Goal: Information Seeking & Learning: Learn about a topic

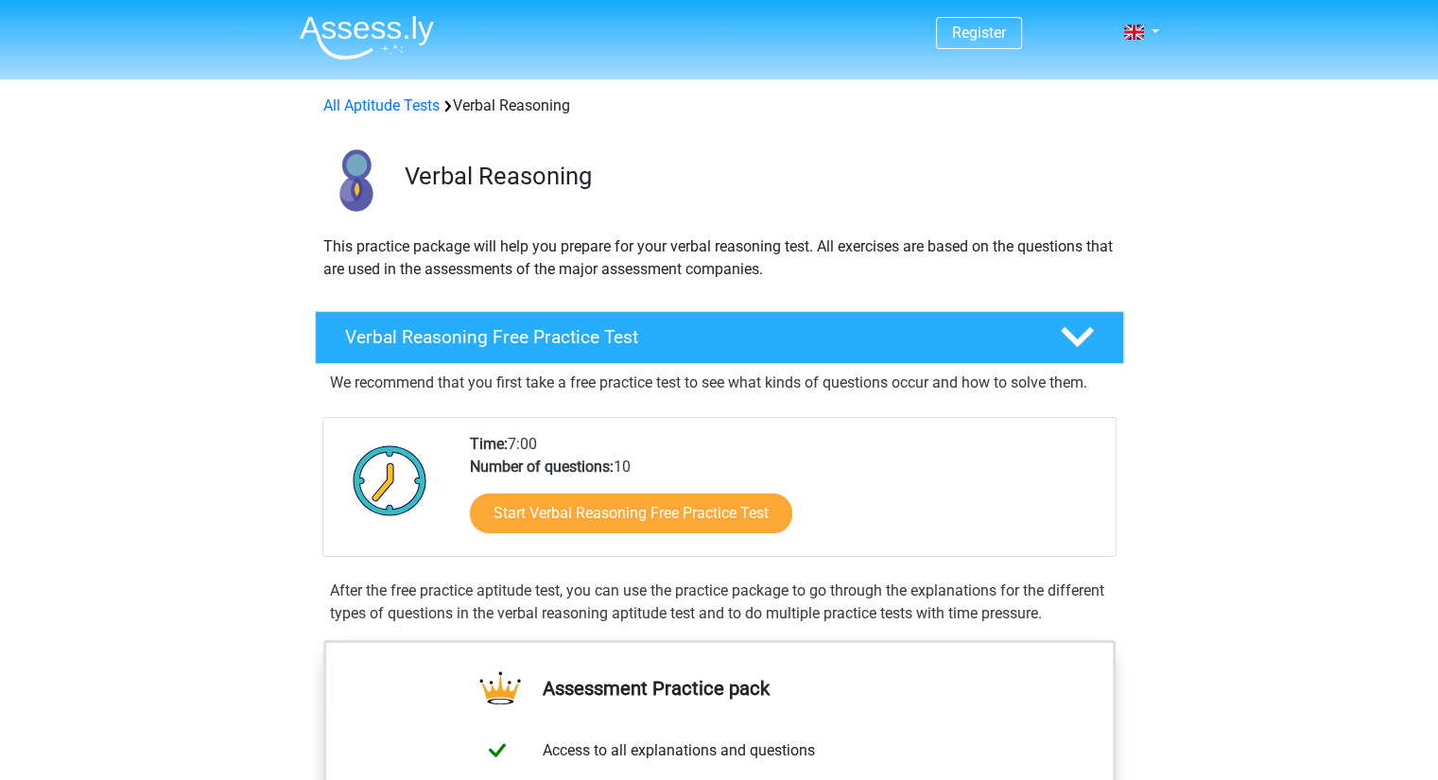
click at [694, 534] on div "Start Verbal Reasoning Free Practice Test" at bounding box center [785, 518] width 631 height 78
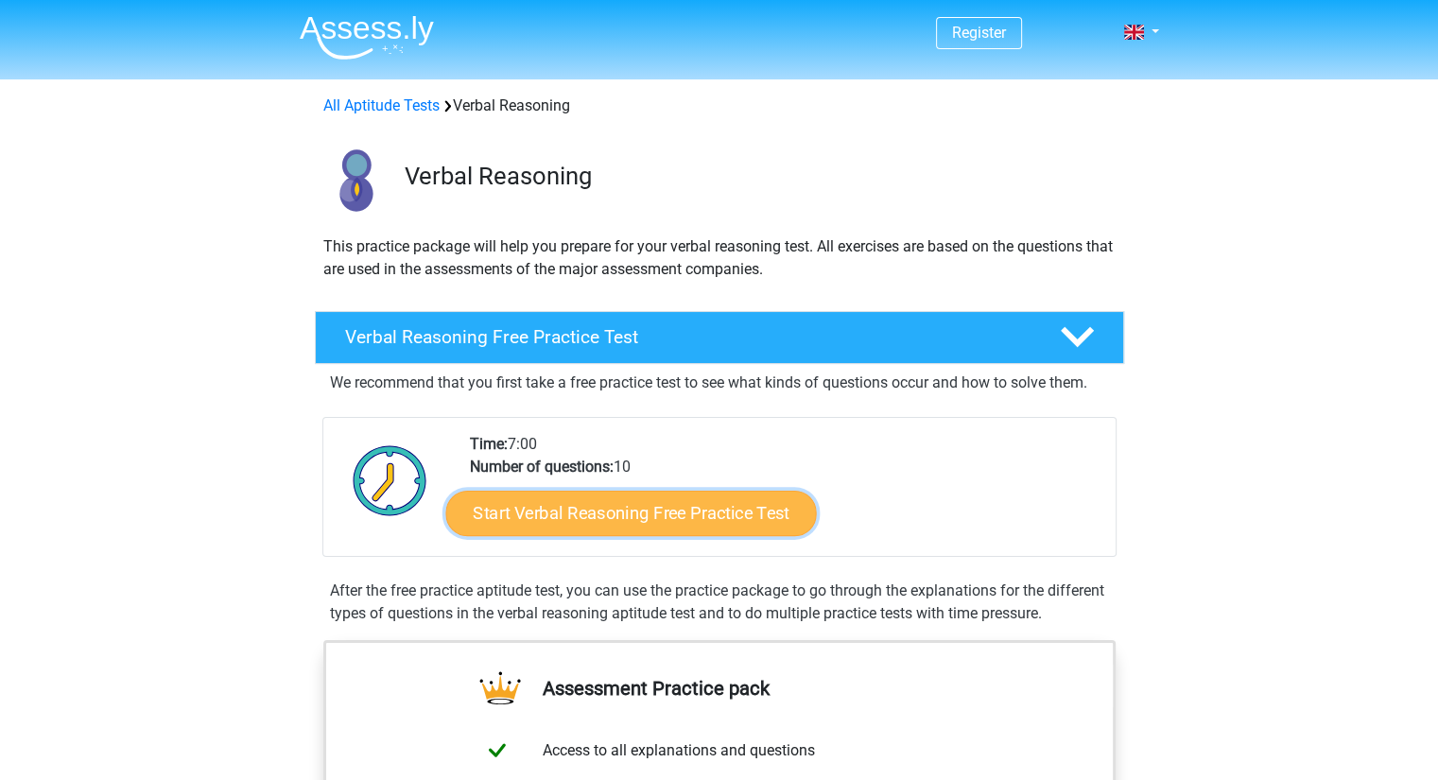
click at [690, 521] on link "Start Verbal Reasoning Free Practice Test" at bounding box center [630, 513] width 371 height 45
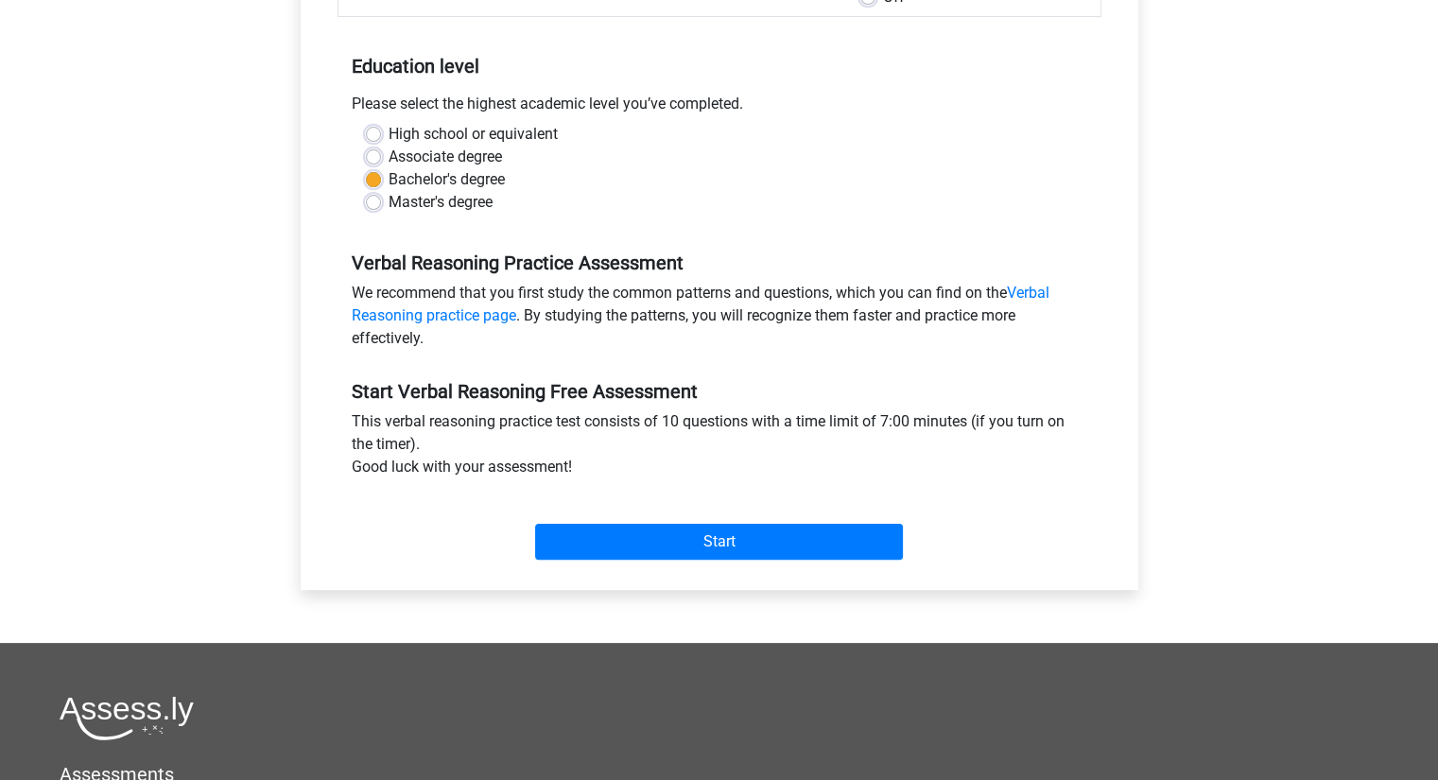
scroll to position [353, 0]
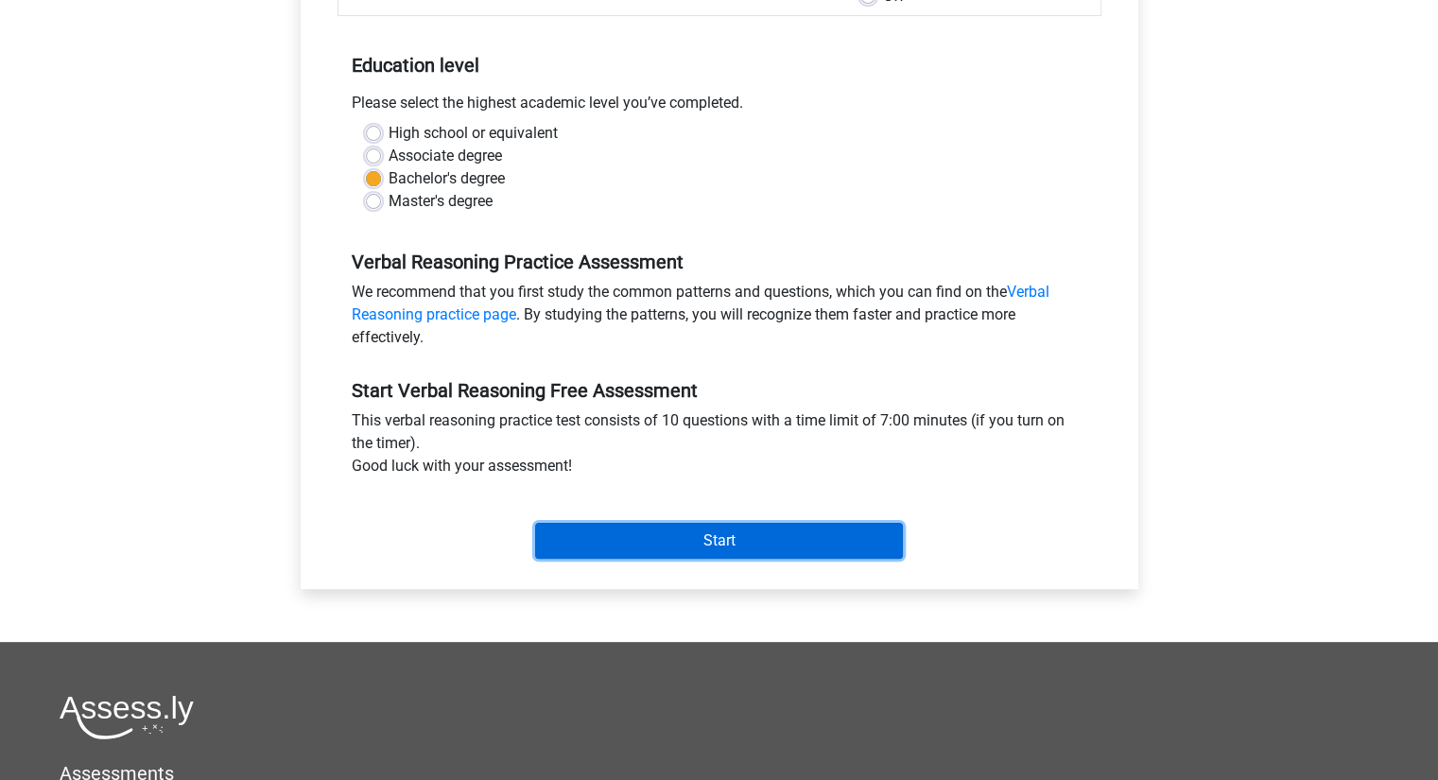
click at [683, 540] on input "Start" at bounding box center [719, 541] width 368 height 36
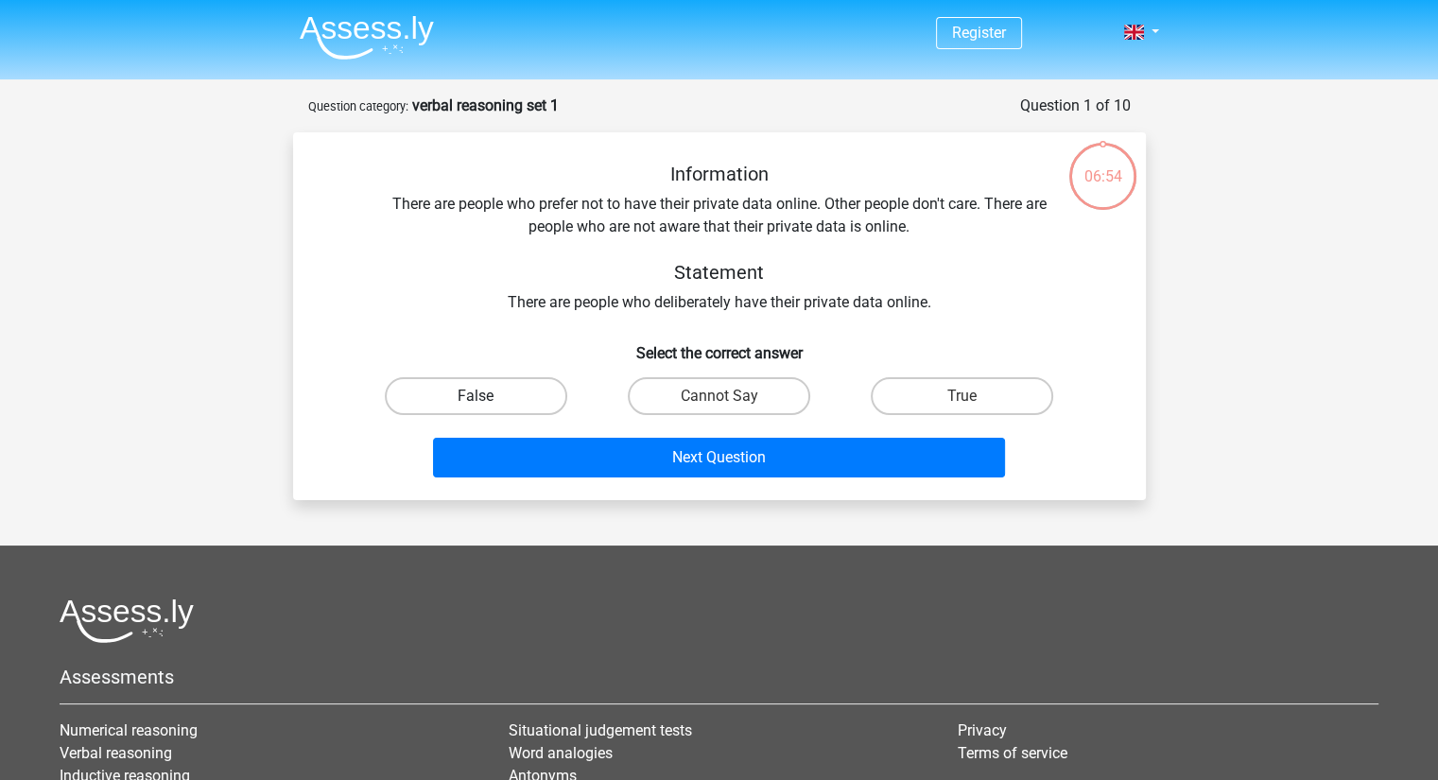
click at [522, 404] on label "False" at bounding box center [476, 396] width 183 height 38
click at [488, 404] on input "False" at bounding box center [482, 402] width 12 height 12
radio input "true"
click at [720, 385] on label "Cannot Say" at bounding box center [719, 396] width 183 height 38
click at [720, 396] on input "Cannot Say" at bounding box center [725, 402] width 12 height 12
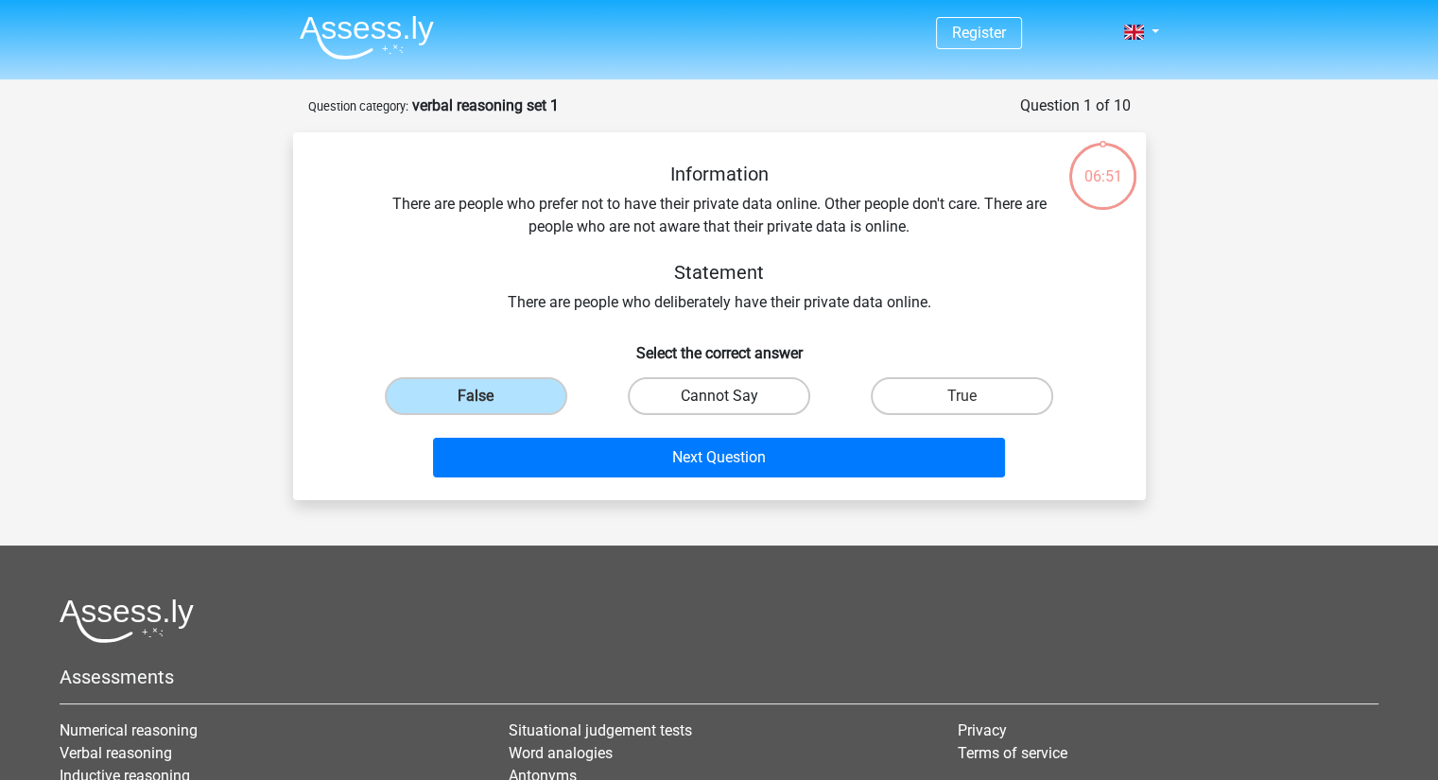
radio input "true"
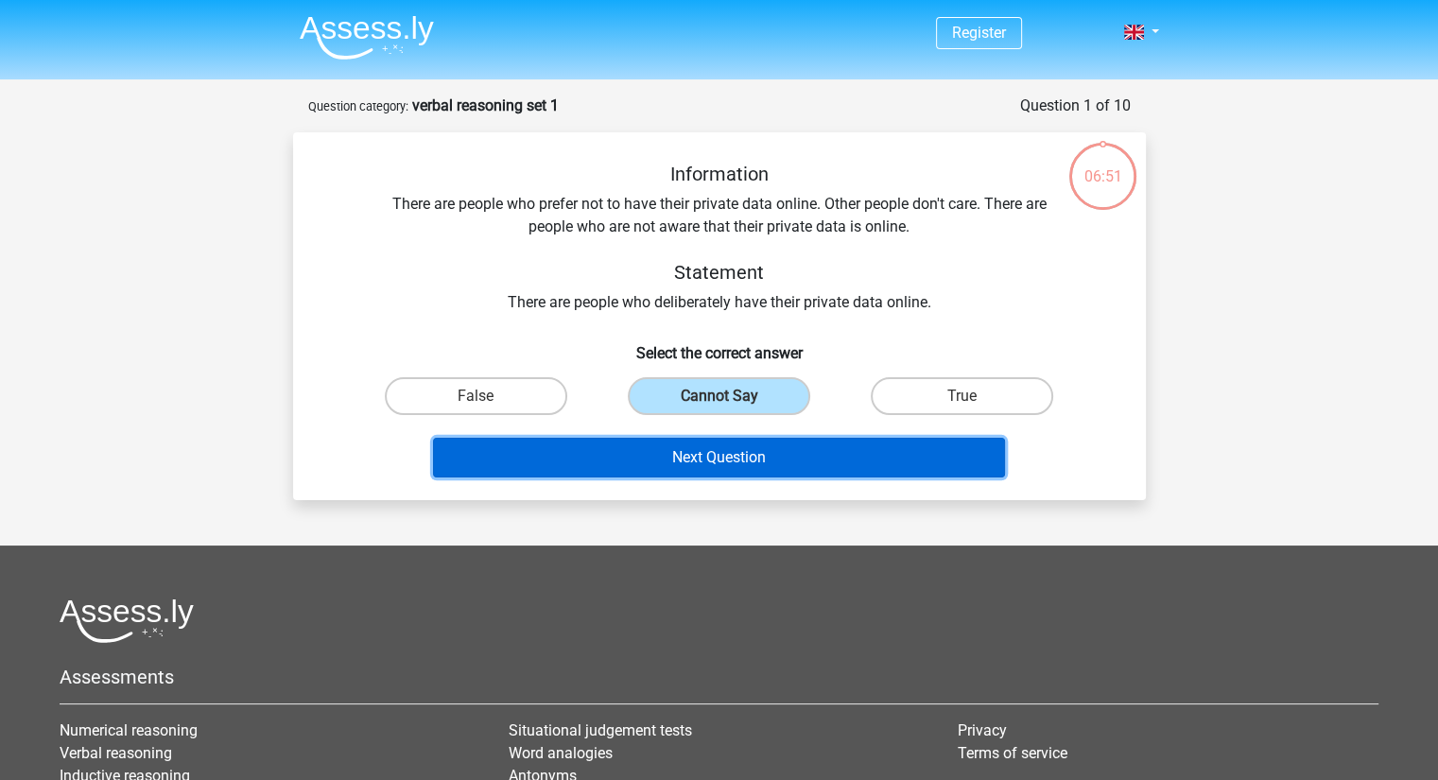
click at [719, 457] on button "Next Question" at bounding box center [719, 458] width 572 height 40
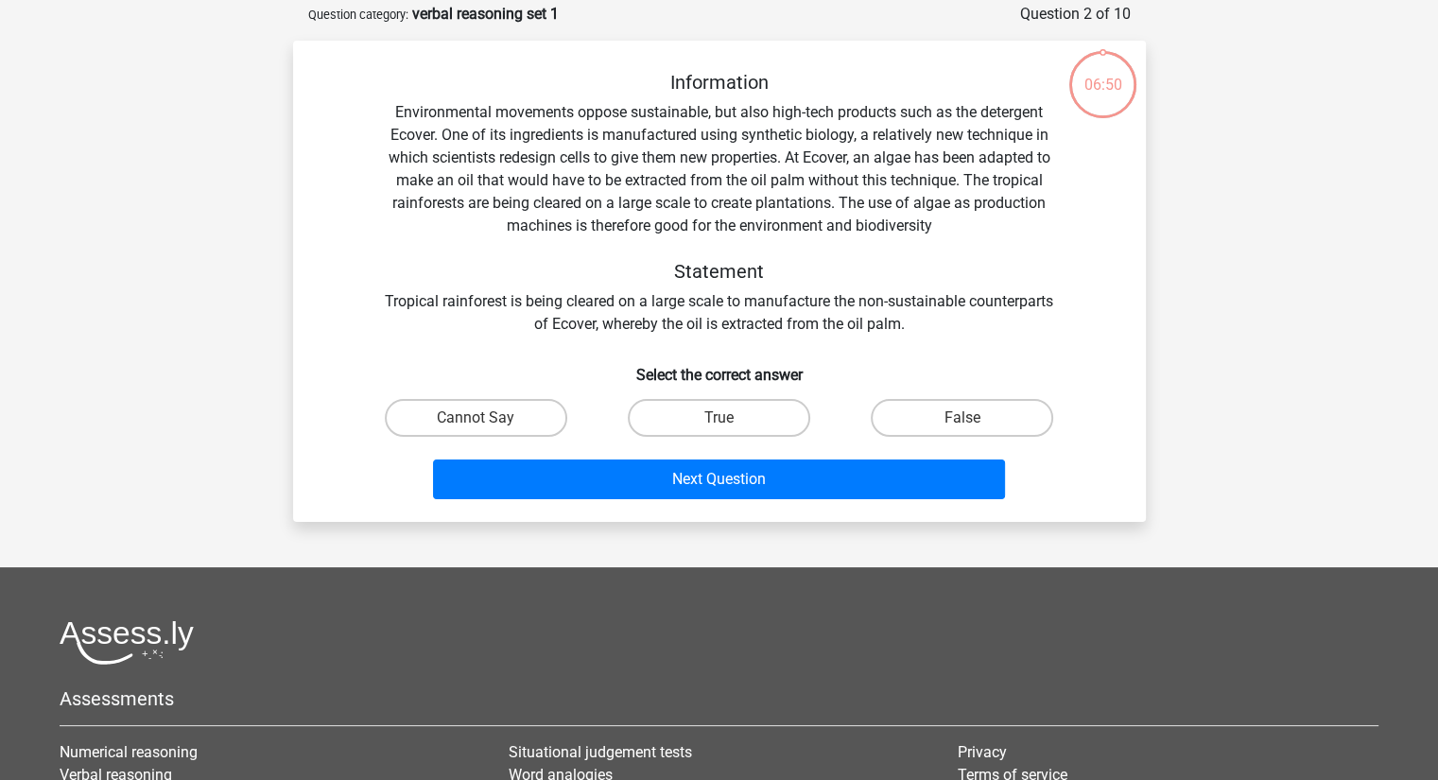
scroll to position [95, 0]
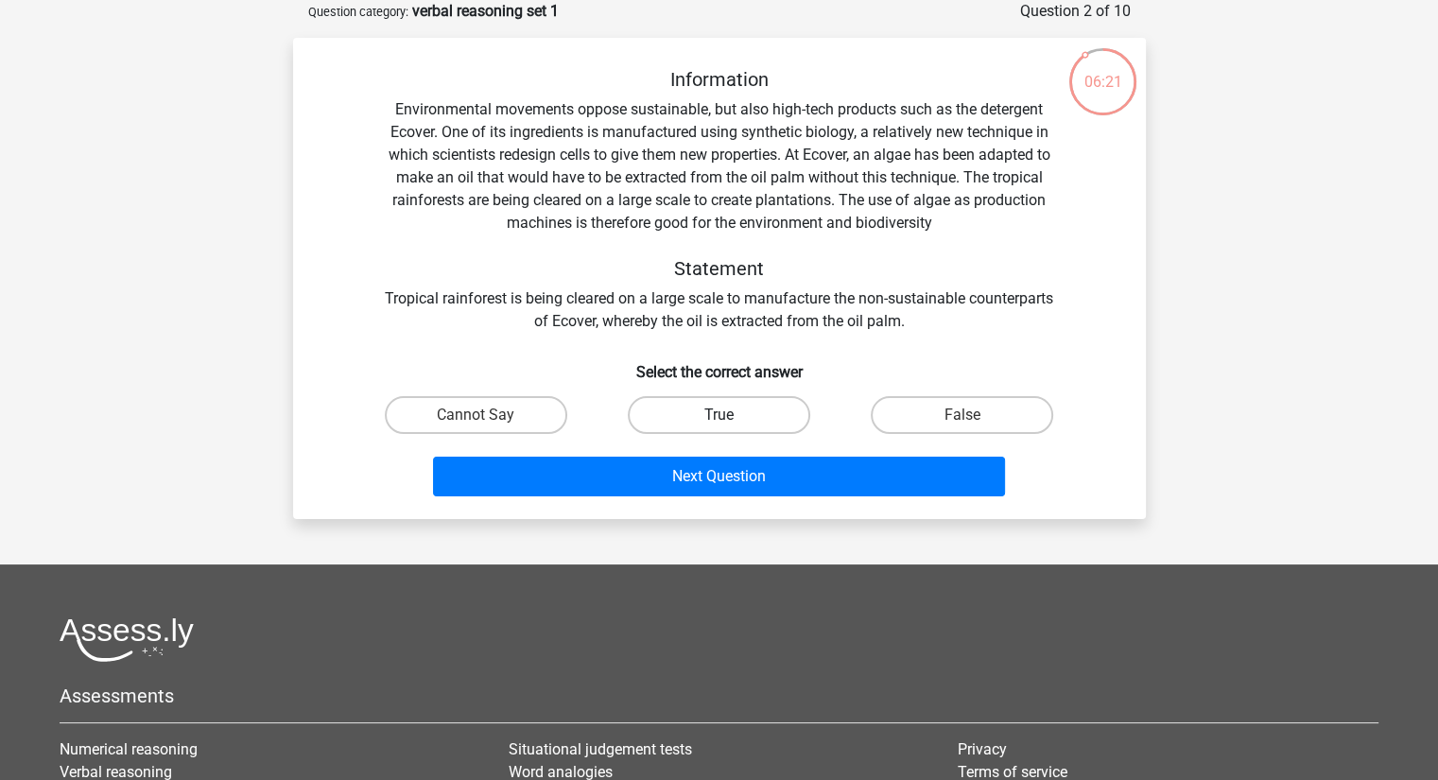
click at [759, 419] on label "True" at bounding box center [719, 415] width 183 height 38
click at [731, 419] on input "True" at bounding box center [725, 421] width 12 height 12
radio input "true"
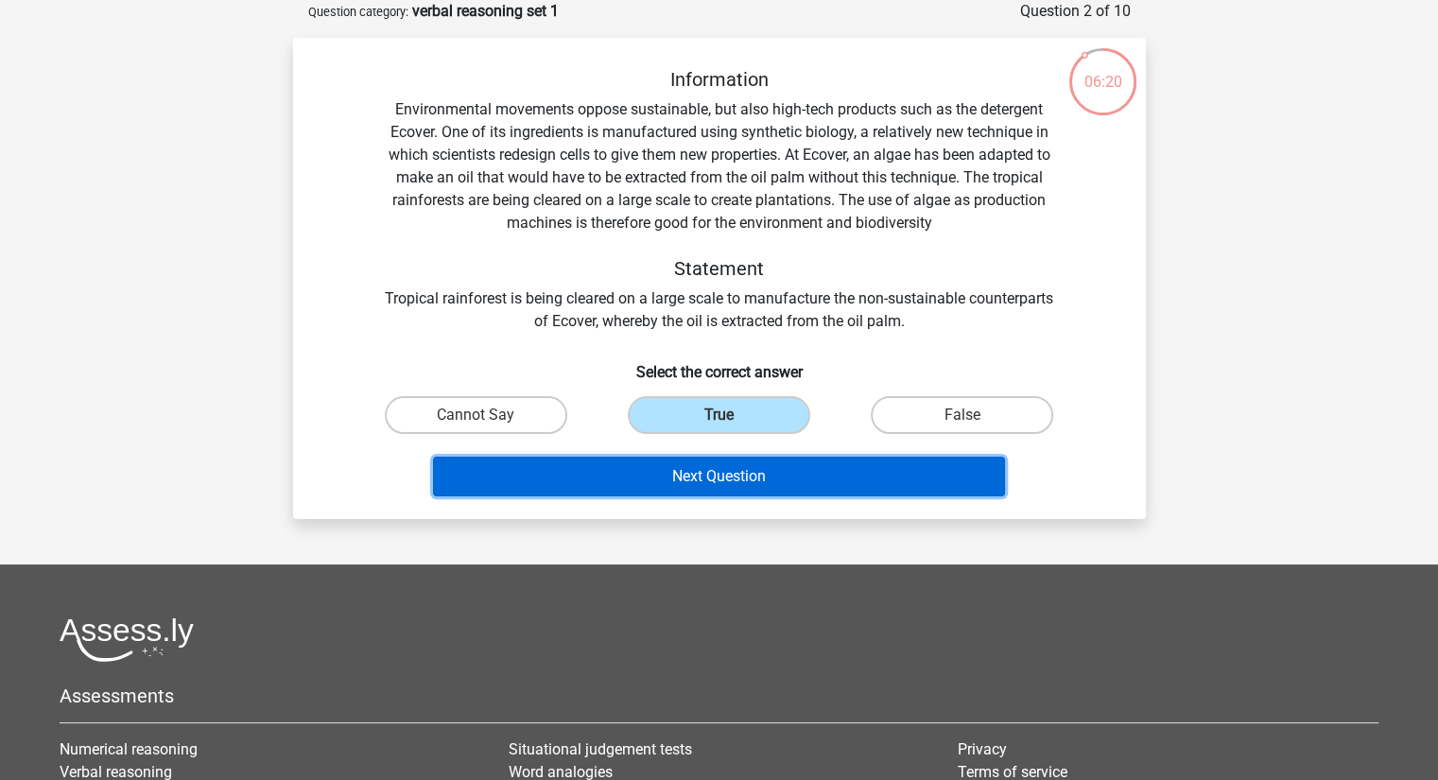
click at [755, 472] on button "Next Question" at bounding box center [719, 477] width 572 height 40
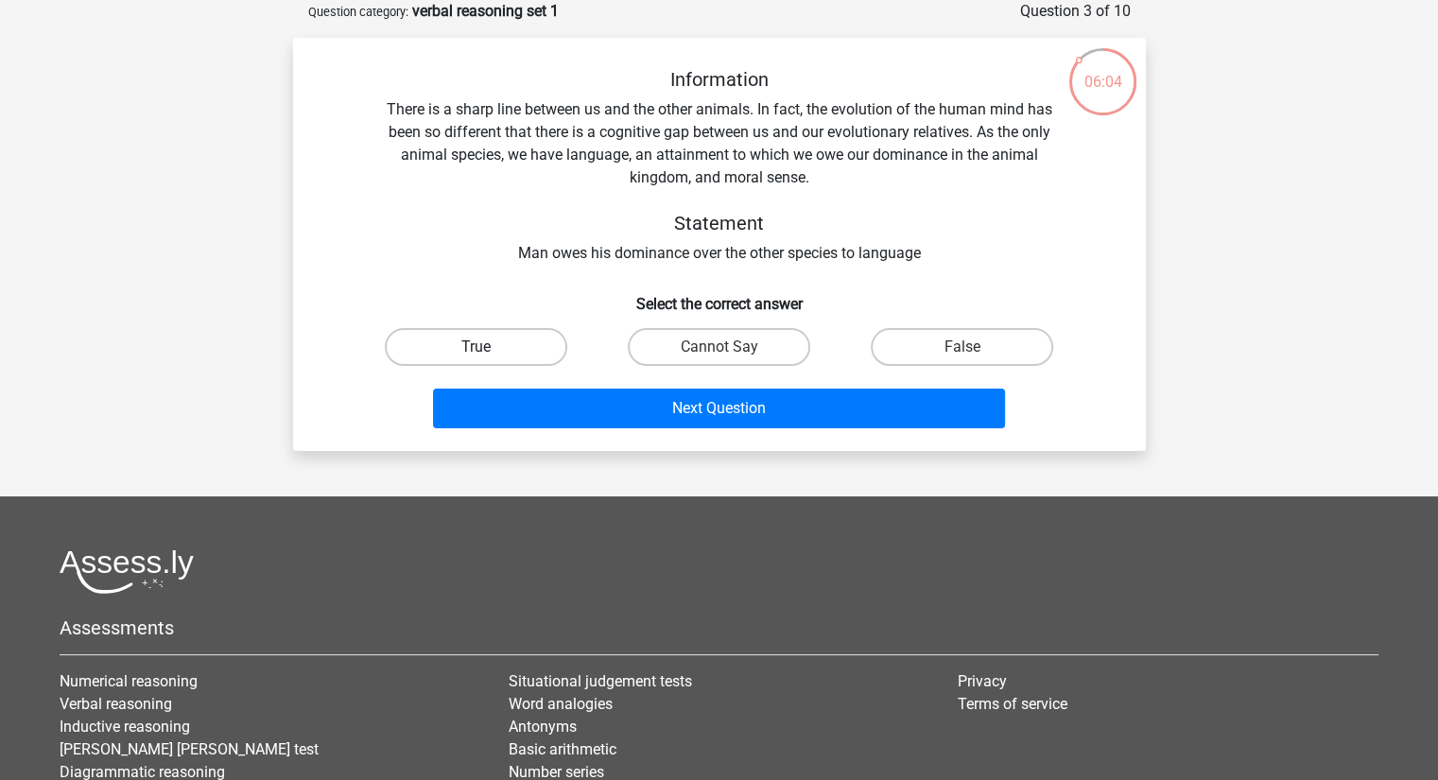
click at [513, 344] on label "True" at bounding box center [476, 347] width 183 height 38
click at [488, 347] on input "True" at bounding box center [482, 353] width 12 height 12
radio input "true"
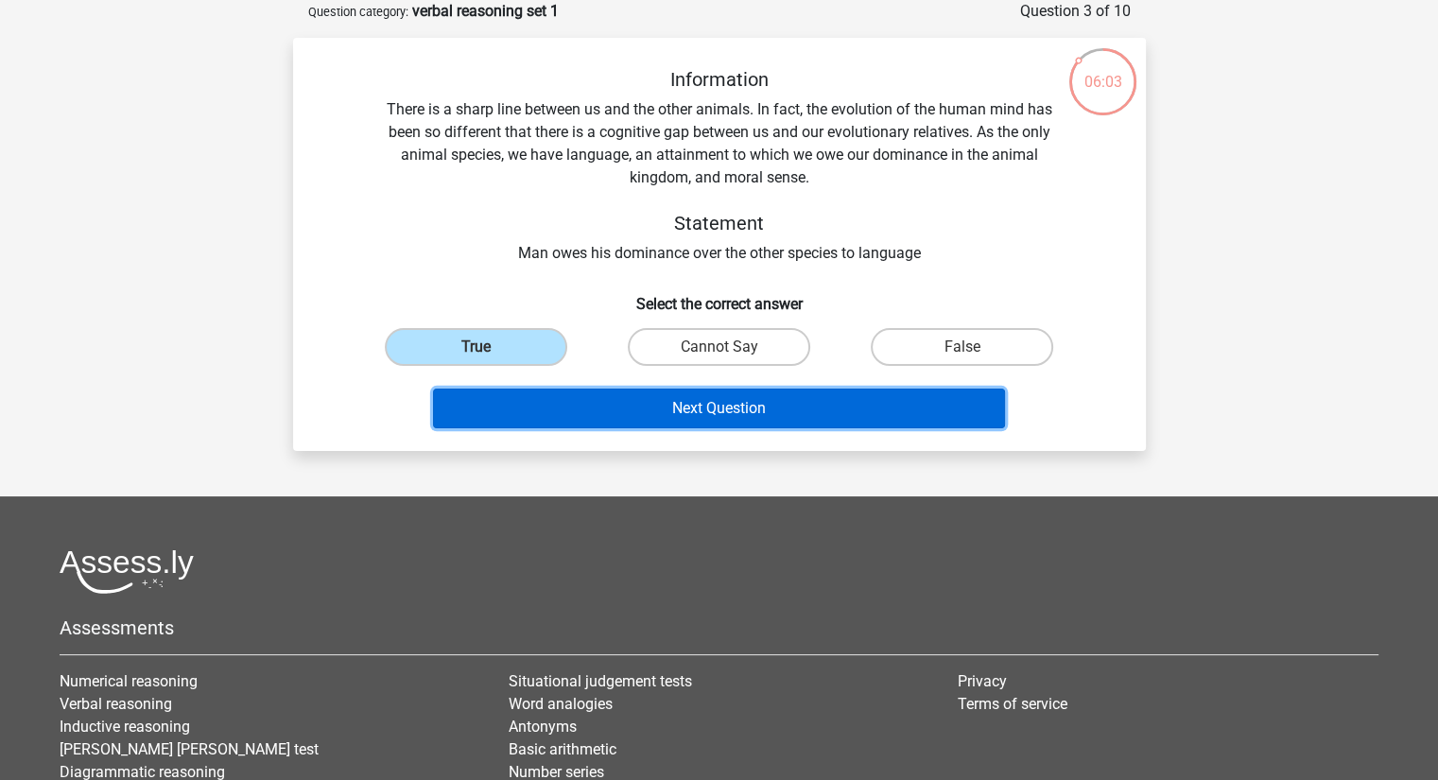
click at [628, 407] on button "Next Question" at bounding box center [719, 409] width 572 height 40
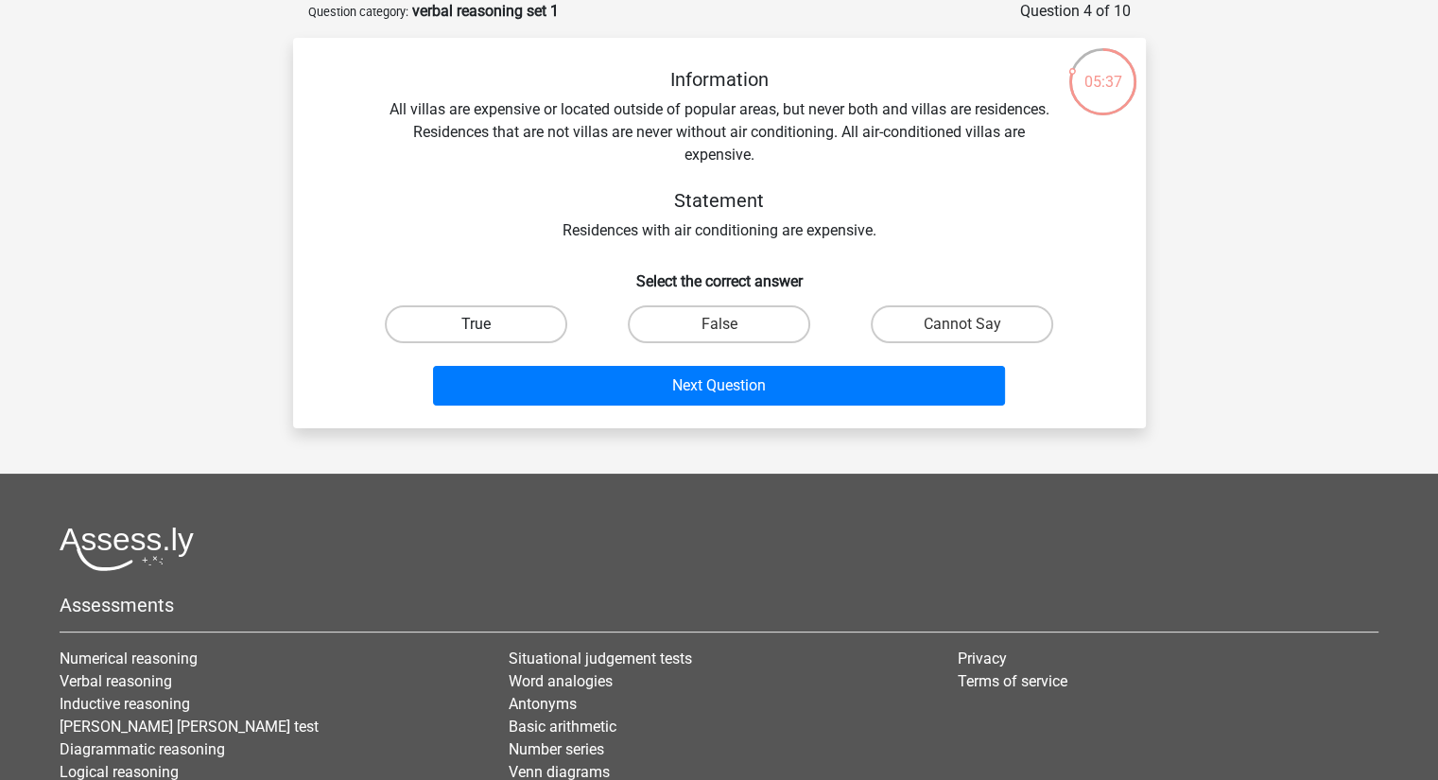
click at [507, 322] on label "True" at bounding box center [476, 324] width 183 height 38
click at [488, 324] on input "True" at bounding box center [482, 330] width 12 height 12
radio input "true"
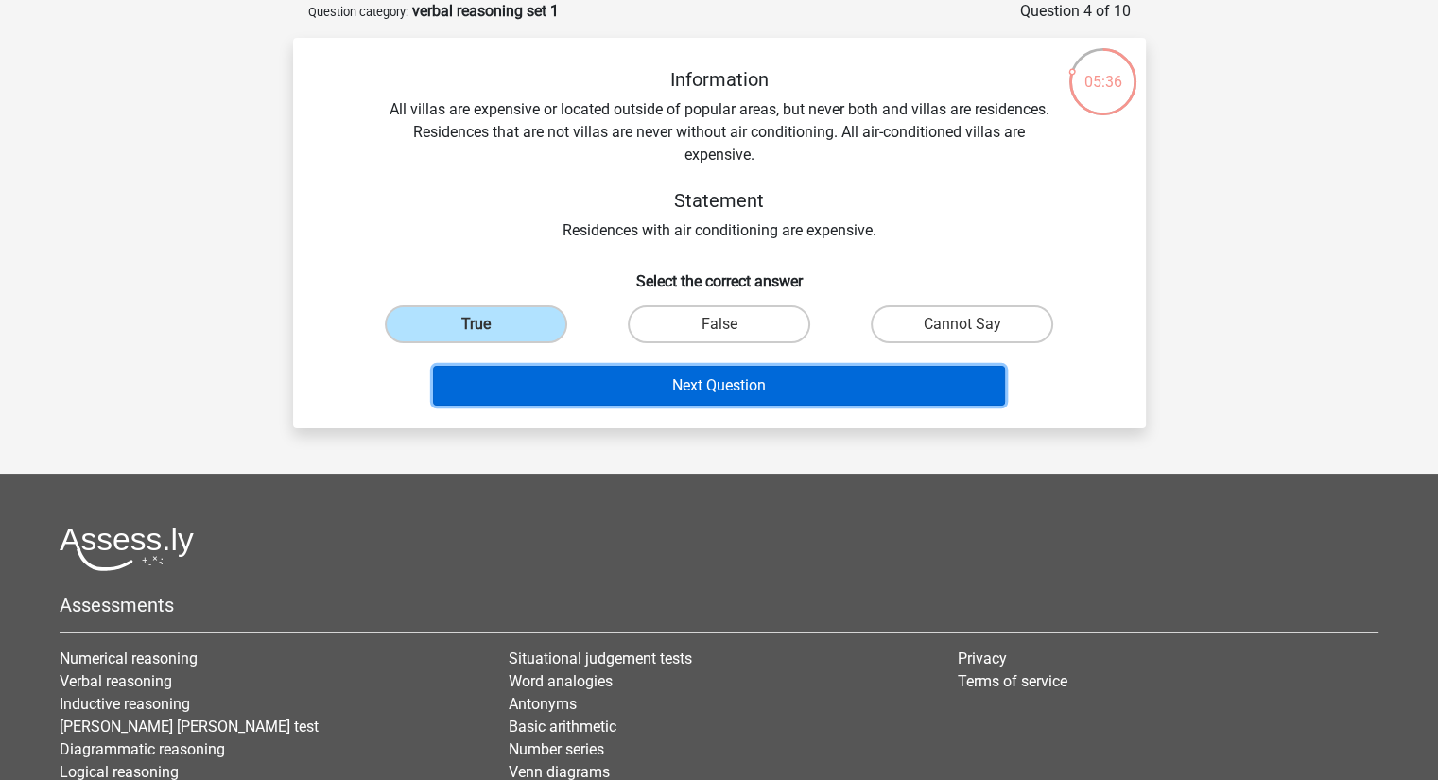
click at [616, 377] on button "Next Question" at bounding box center [719, 386] width 572 height 40
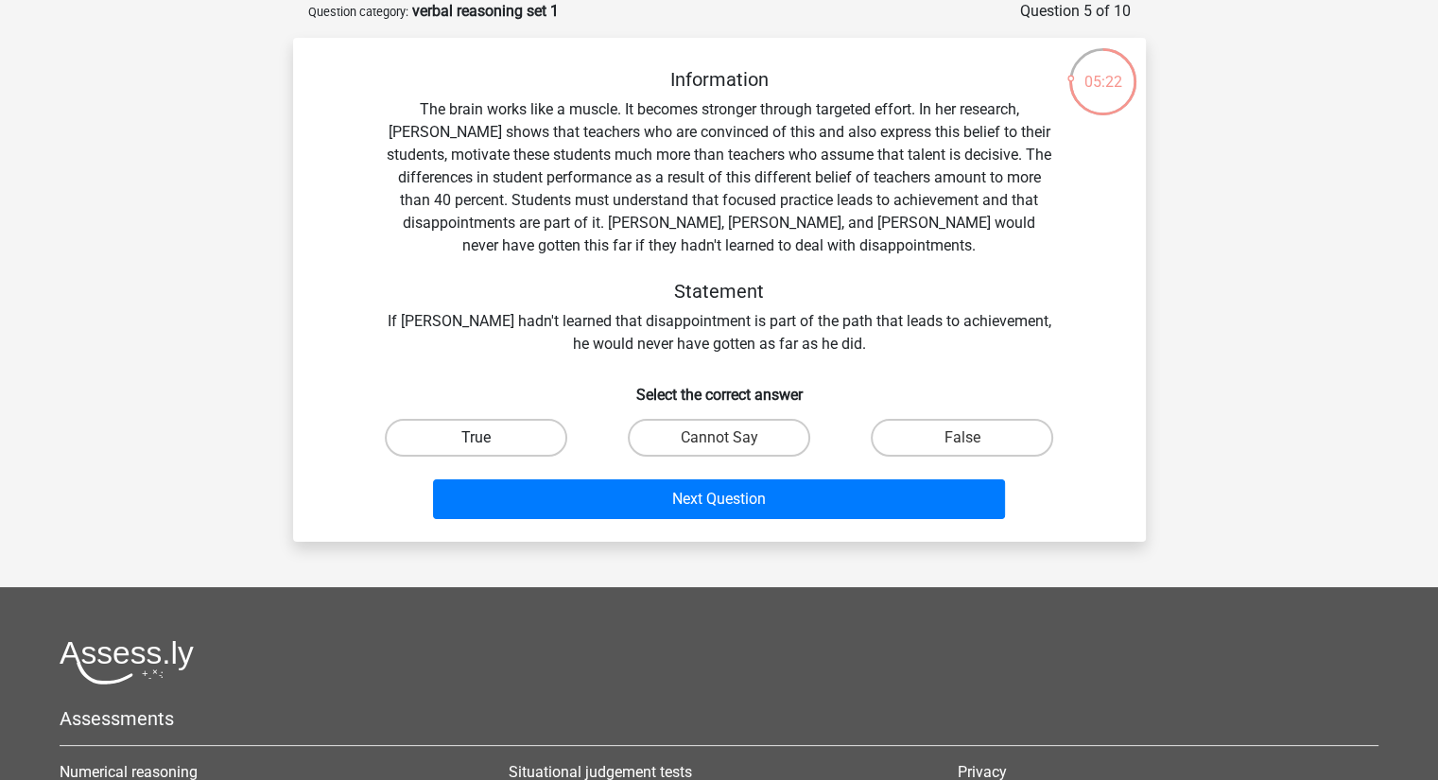
click at [509, 442] on label "True" at bounding box center [476, 438] width 183 height 38
click at [488, 442] on input "True" at bounding box center [482, 444] width 12 height 12
radio input "true"
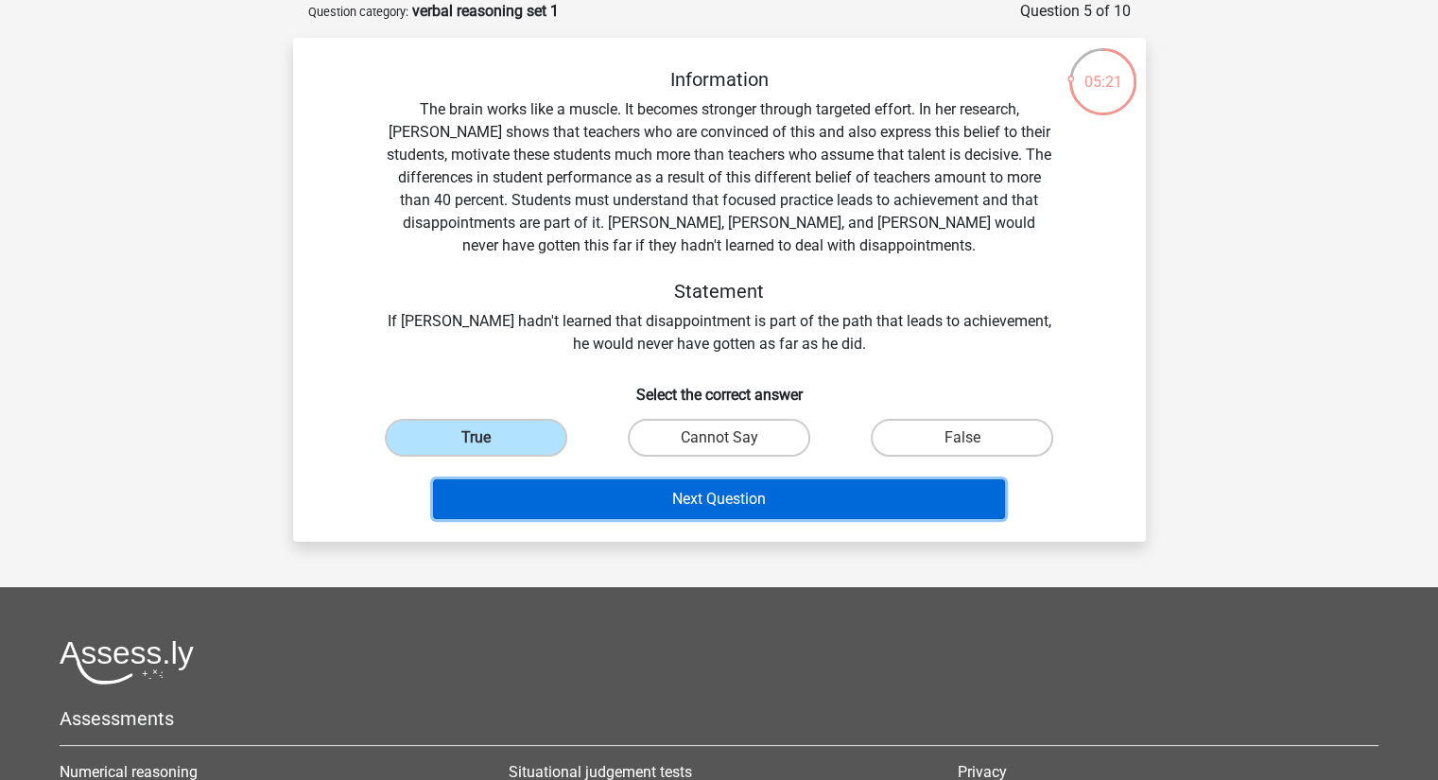
click at [612, 486] on button "Next Question" at bounding box center [719, 499] width 572 height 40
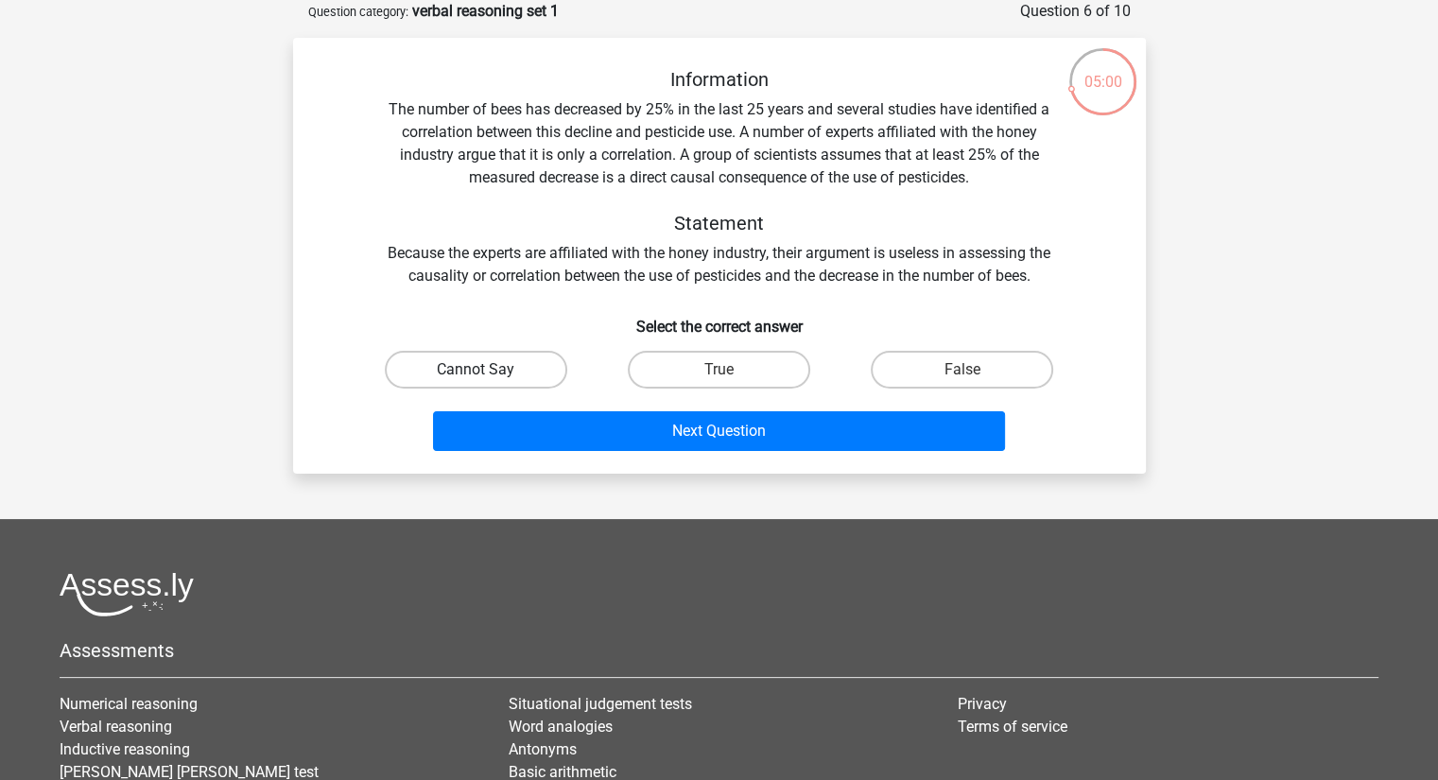
click at [523, 356] on label "Cannot Say" at bounding box center [476, 370] width 183 height 38
click at [488, 370] on input "Cannot Say" at bounding box center [482, 376] width 12 height 12
radio input "true"
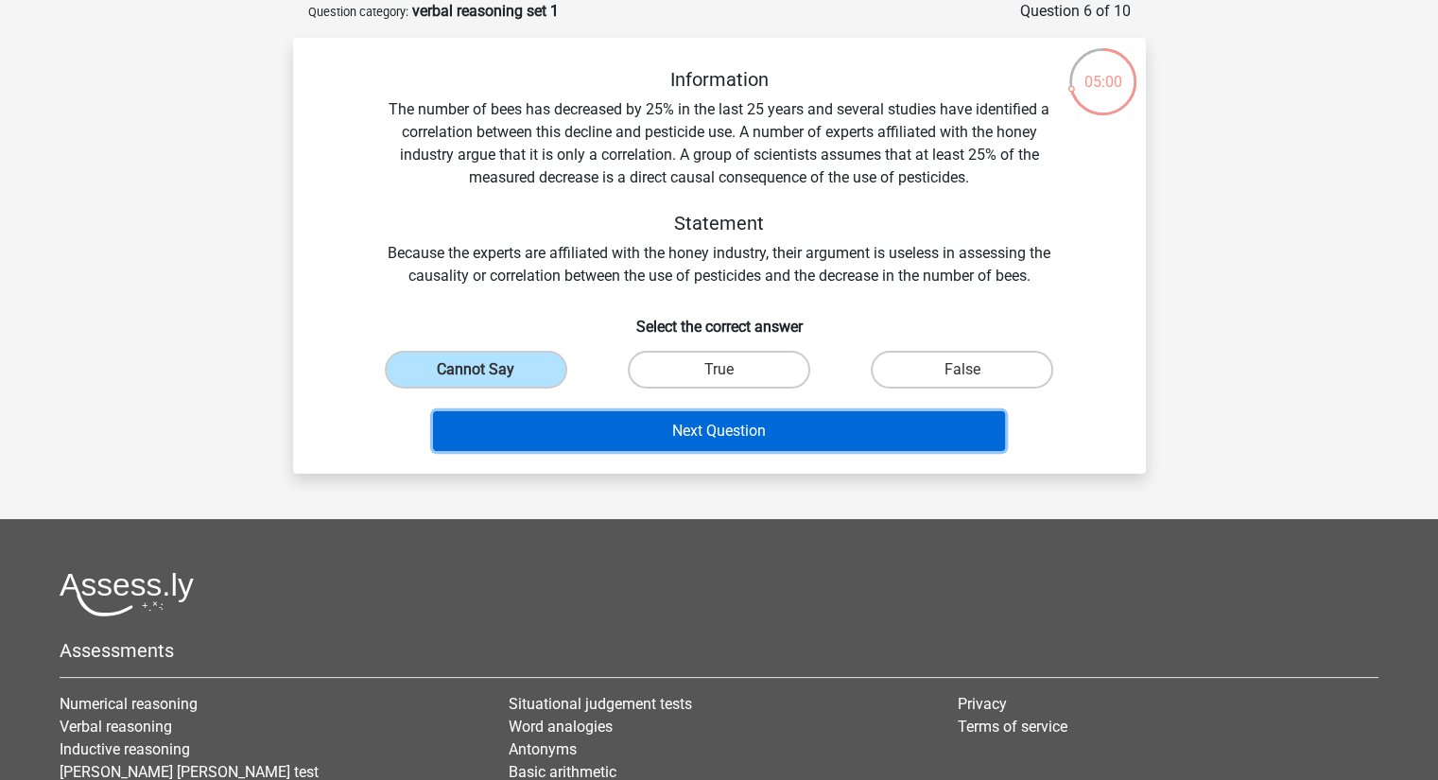
click at [633, 428] on button "Next Question" at bounding box center [719, 431] width 572 height 40
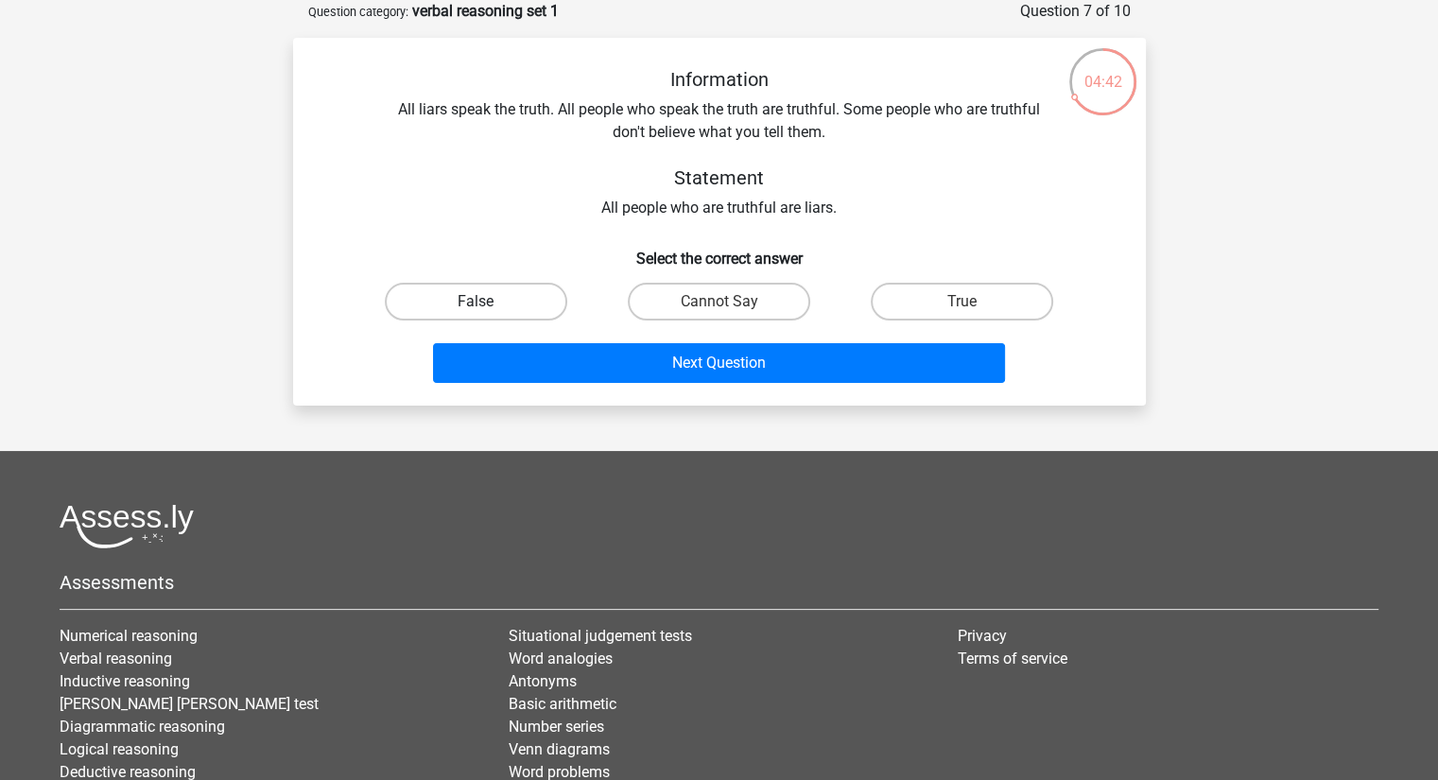
click at [540, 289] on label "False" at bounding box center [476, 302] width 183 height 38
click at [488, 302] on input "False" at bounding box center [482, 308] width 12 height 12
radio input "true"
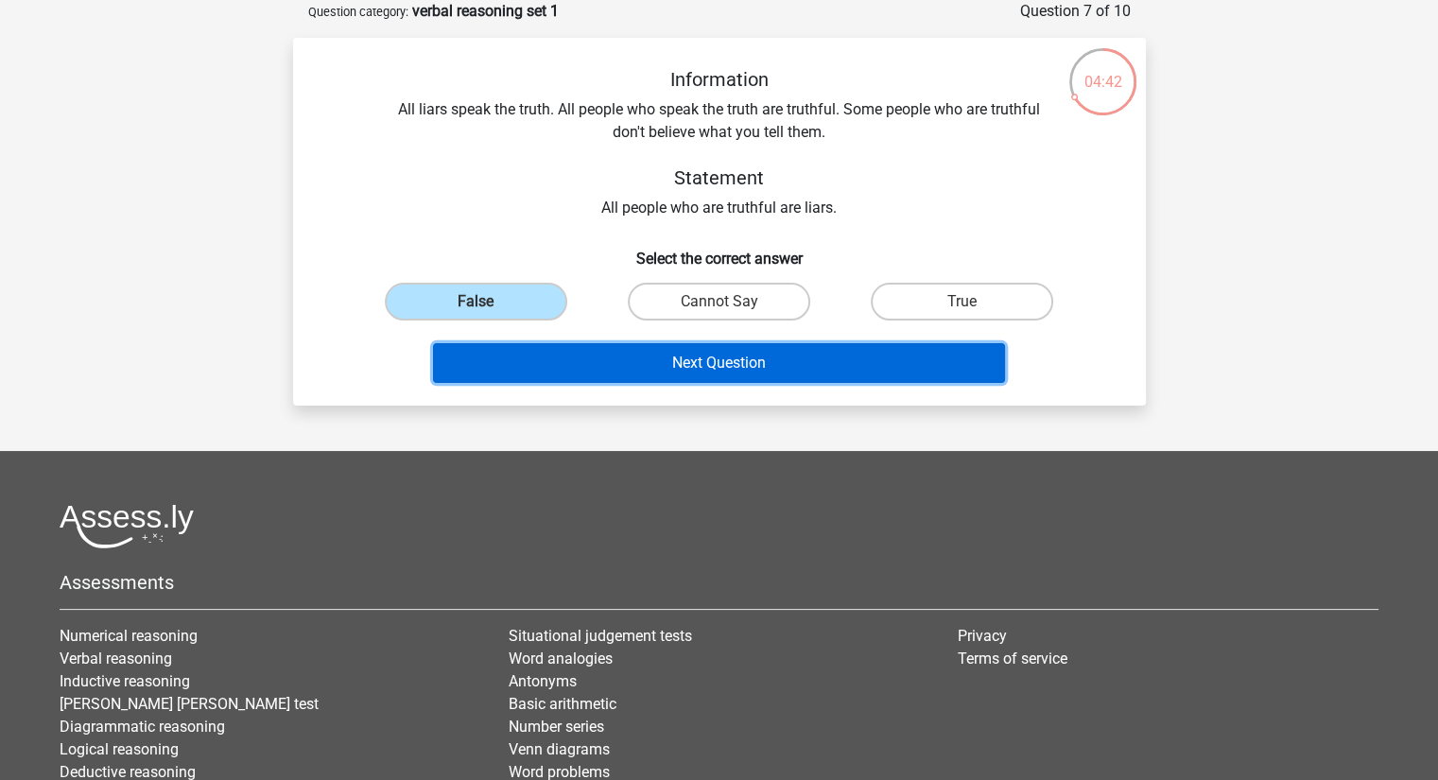
click at [590, 357] on button "Next Question" at bounding box center [719, 363] width 572 height 40
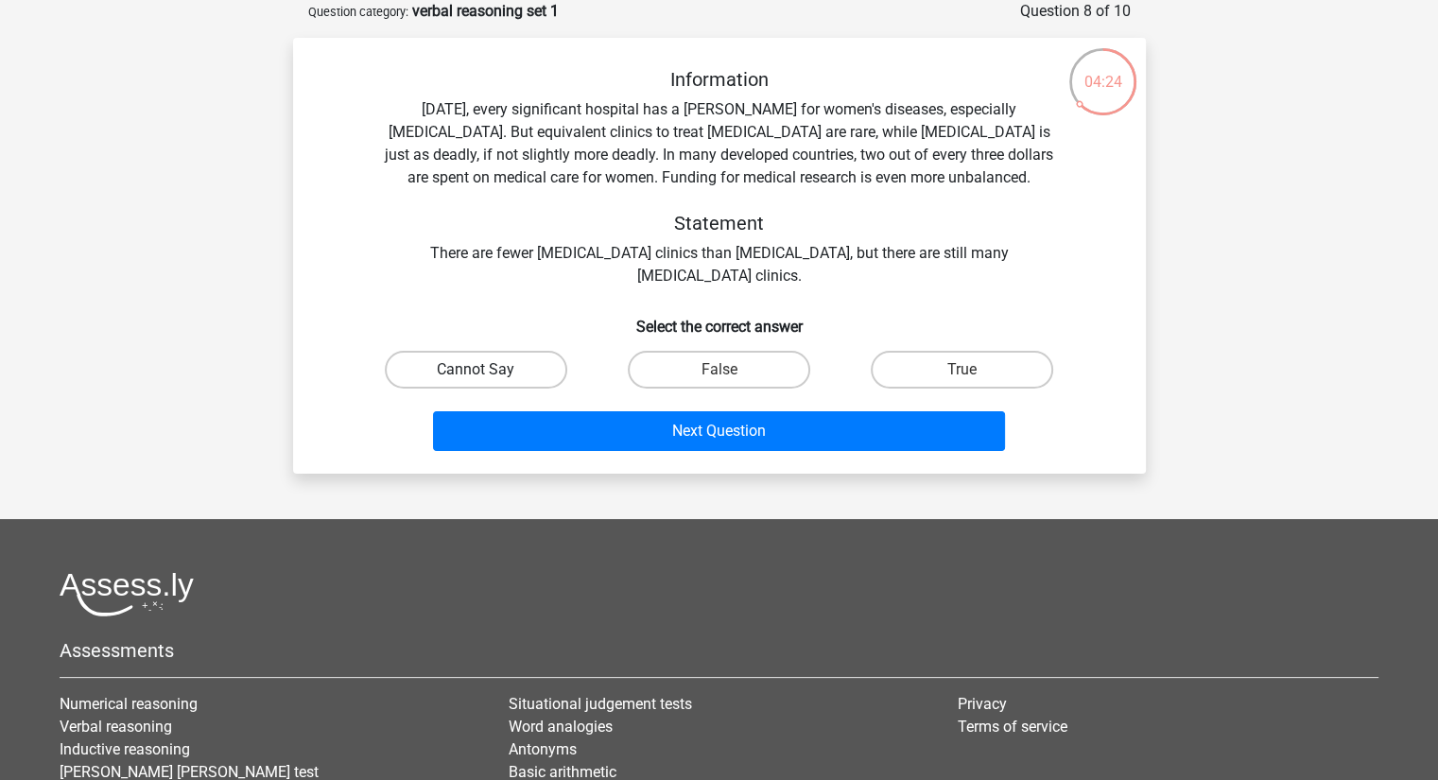
click at [530, 364] on label "Cannot Say" at bounding box center [476, 370] width 183 height 38
click at [488, 370] on input "Cannot Say" at bounding box center [482, 376] width 12 height 12
radio input "true"
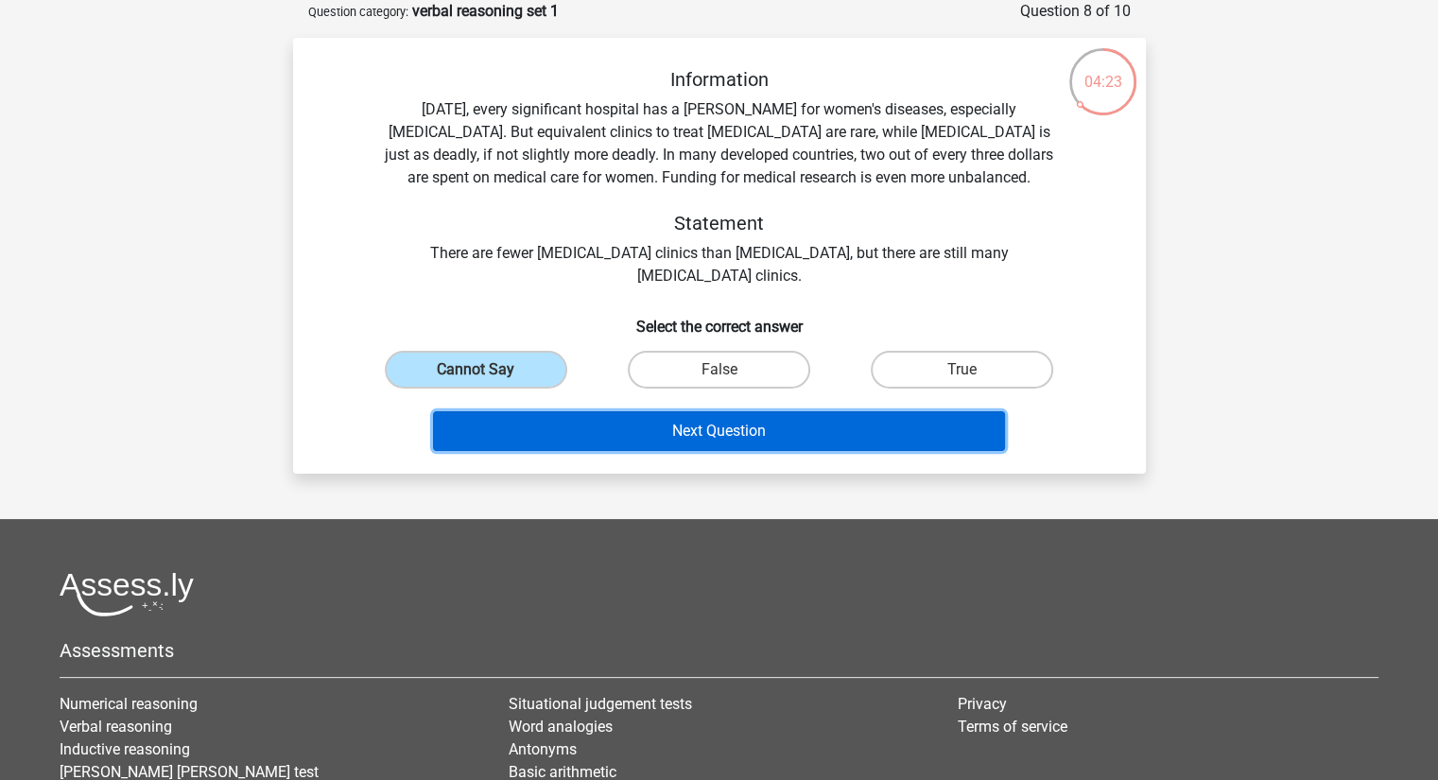
click at [671, 442] on button "Next Question" at bounding box center [719, 431] width 572 height 40
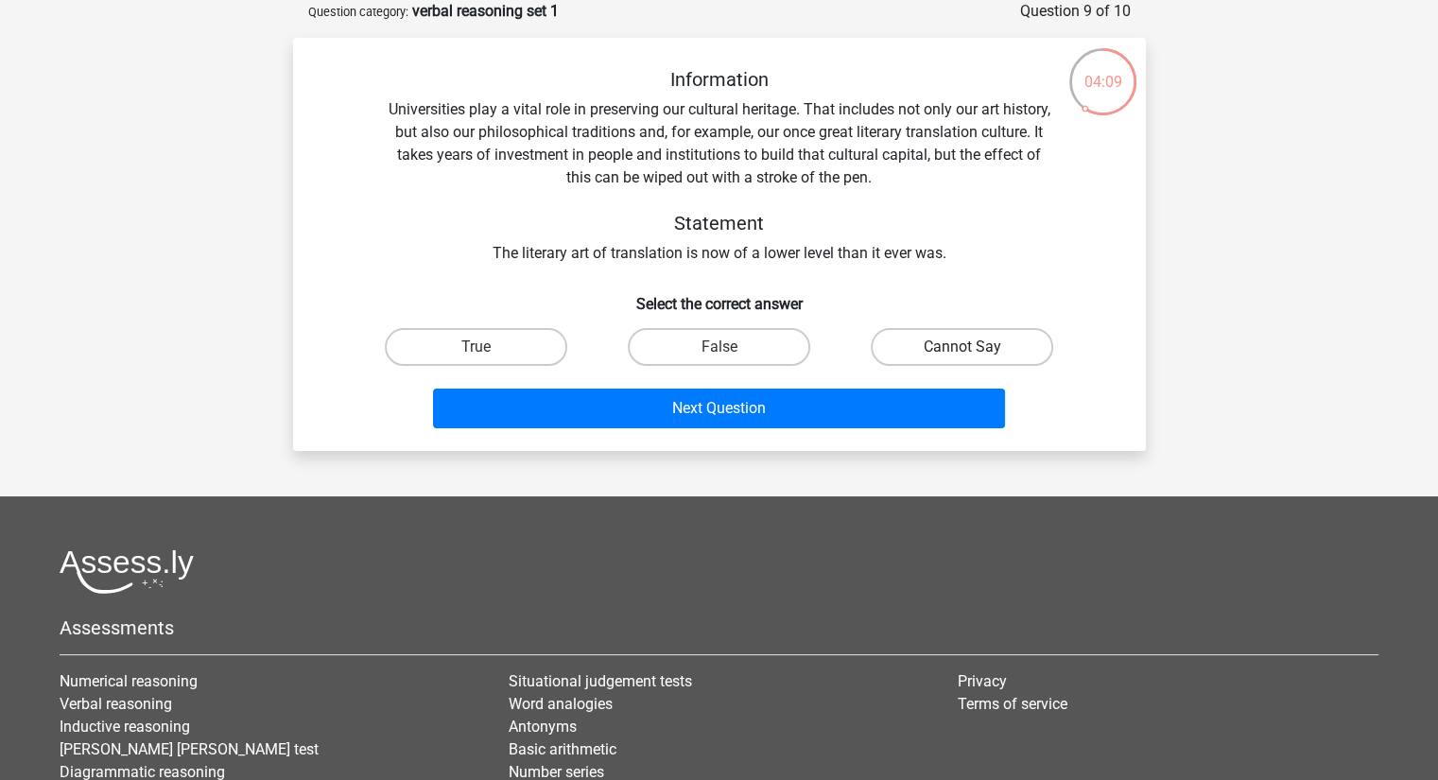
click at [916, 343] on label "Cannot Say" at bounding box center [962, 347] width 183 height 38
click at [963, 347] on input "Cannot Say" at bounding box center [969, 353] width 12 height 12
radio input "true"
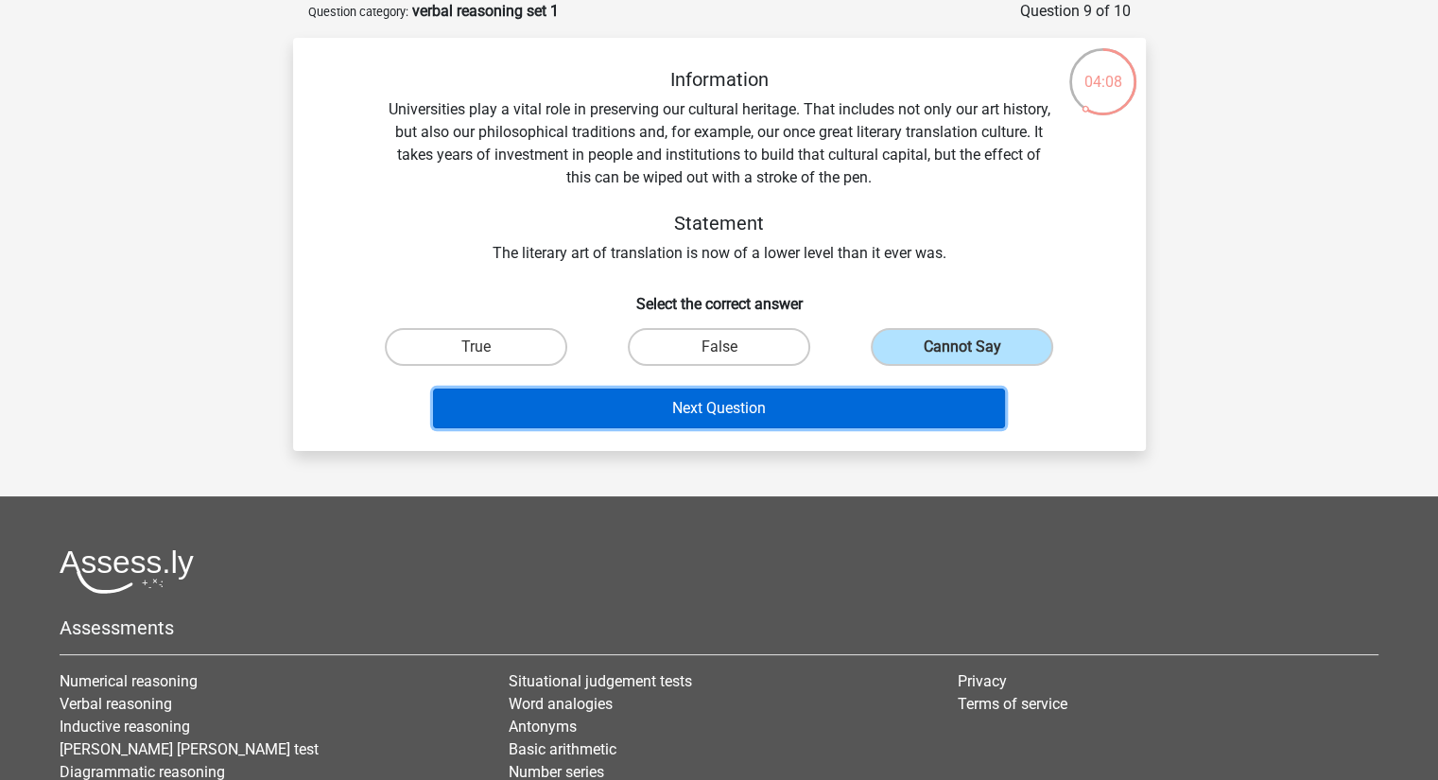
click at [815, 405] on button "Next Question" at bounding box center [719, 409] width 572 height 40
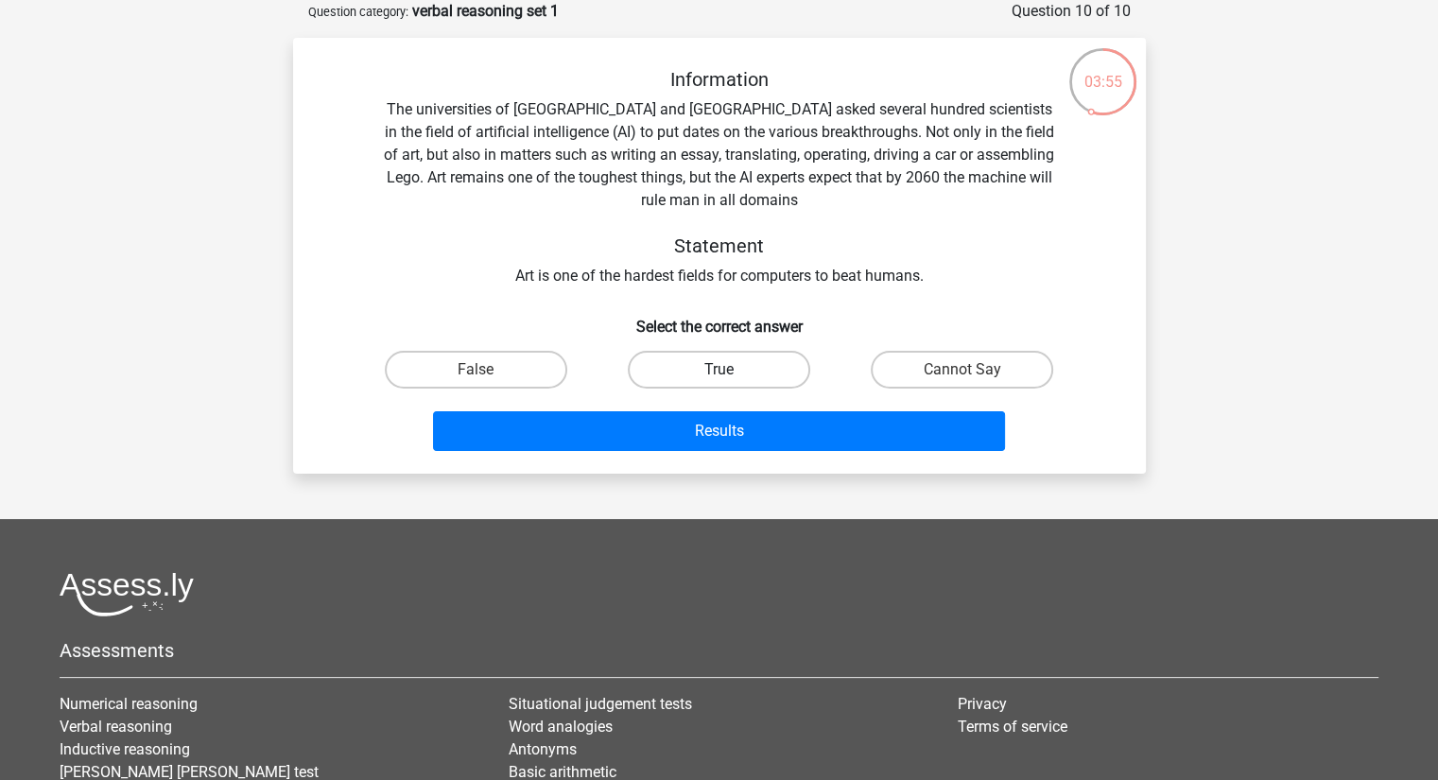
click at [704, 376] on label "True" at bounding box center [719, 370] width 183 height 38
click at [719, 376] on input "True" at bounding box center [725, 376] width 12 height 12
radio input "true"
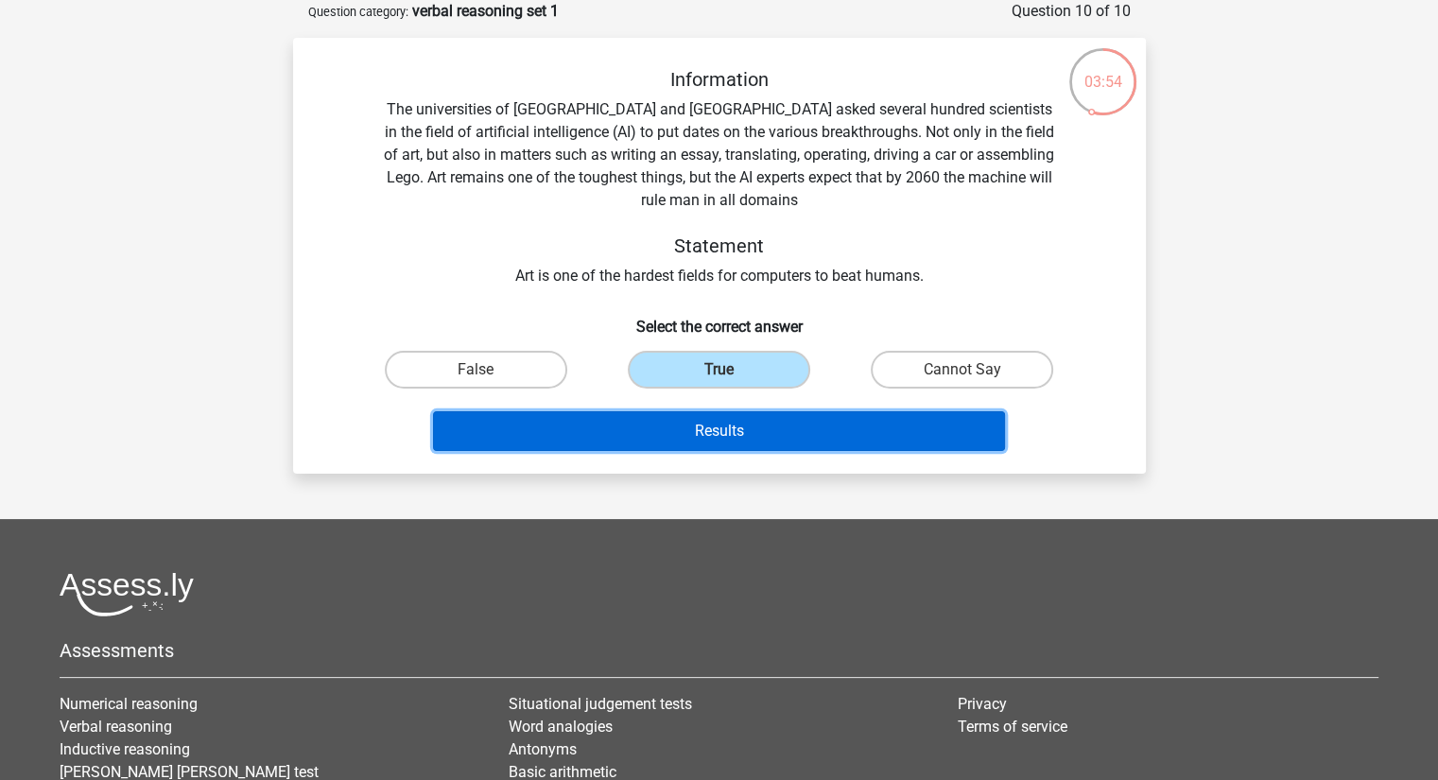
click at [712, 427] on button "Results" at bounding box center [719, 431] width 572 height 40
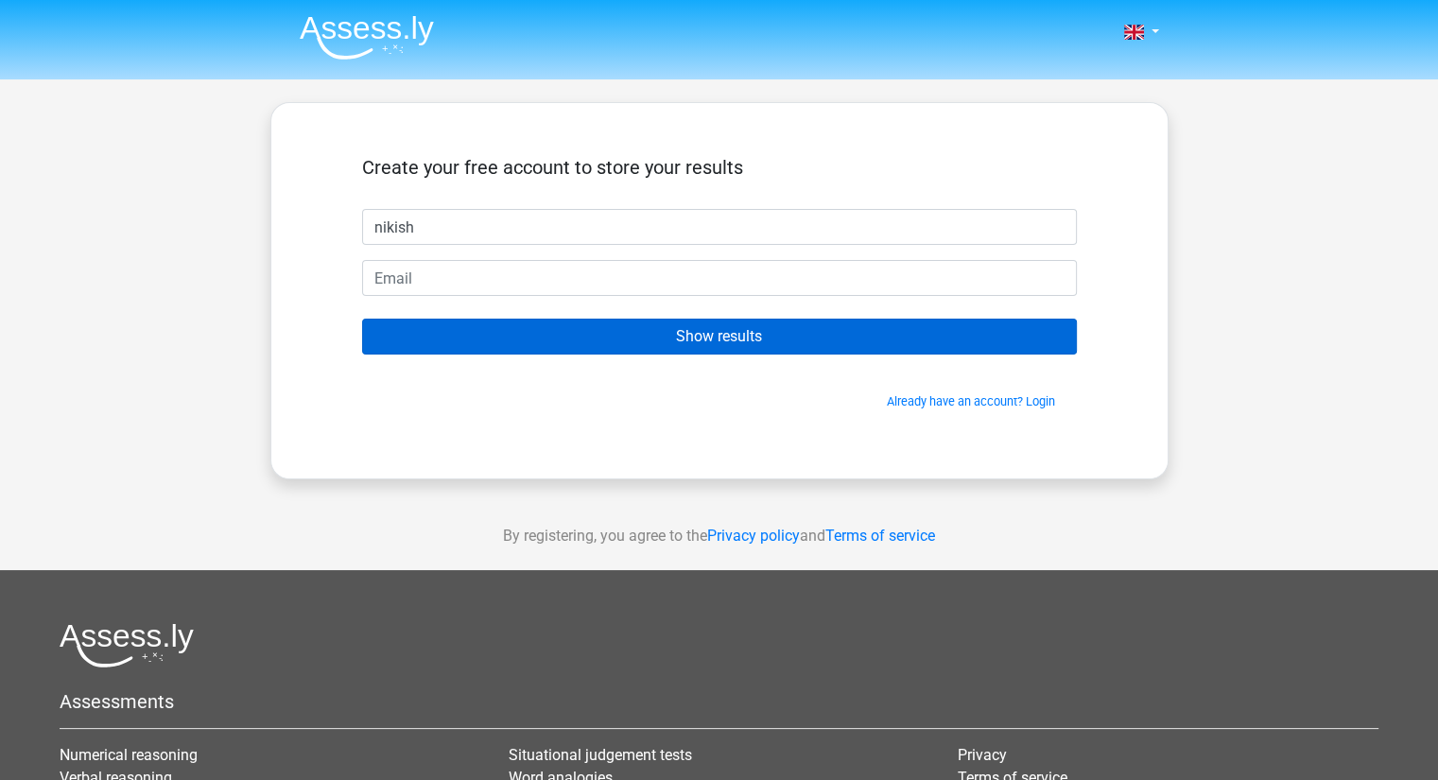
type input "[PERSON_NAME]"
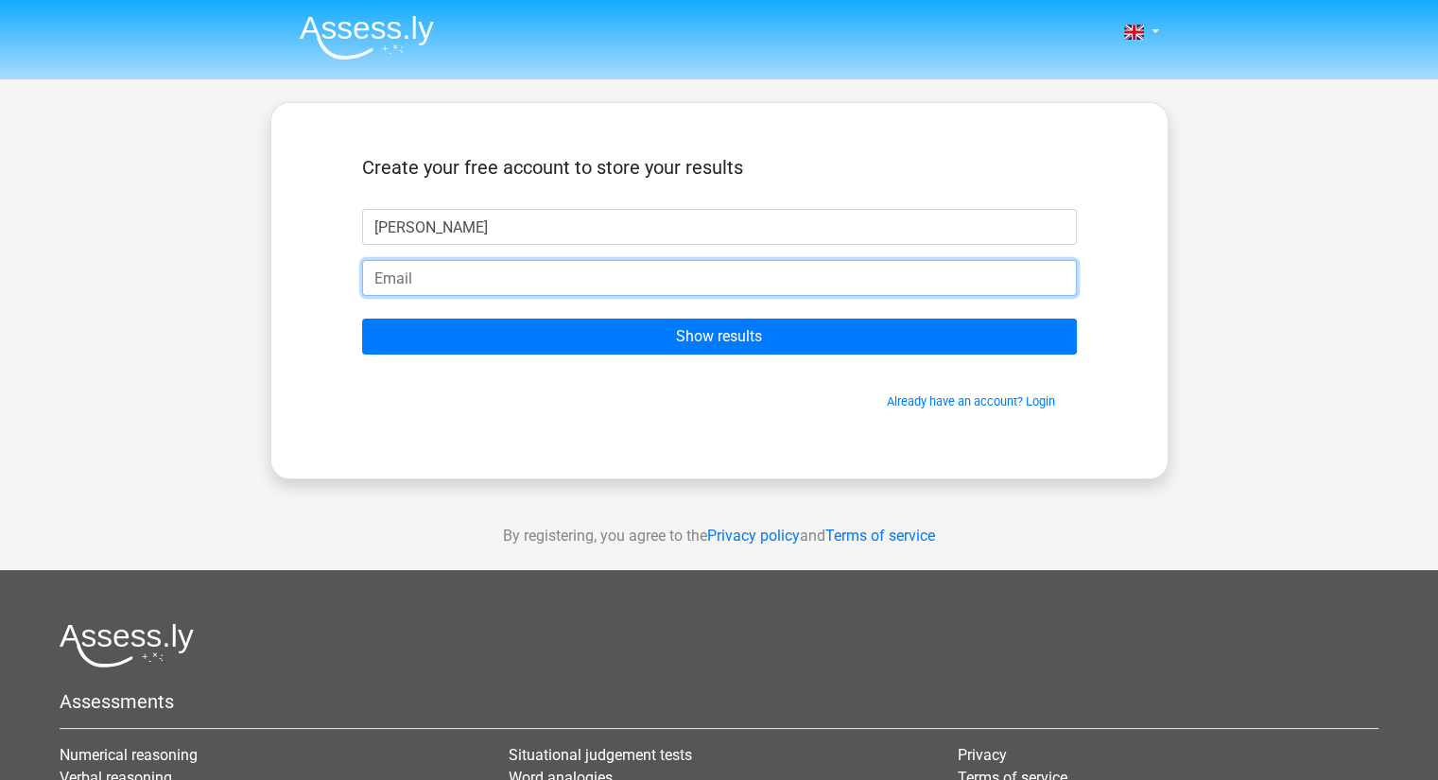
click at [471, 277] on input "email" at bounding box center [719, 278] width 715 height 36
type input "[EMAIL_ADDRESS][DOMAIN_NAME]"
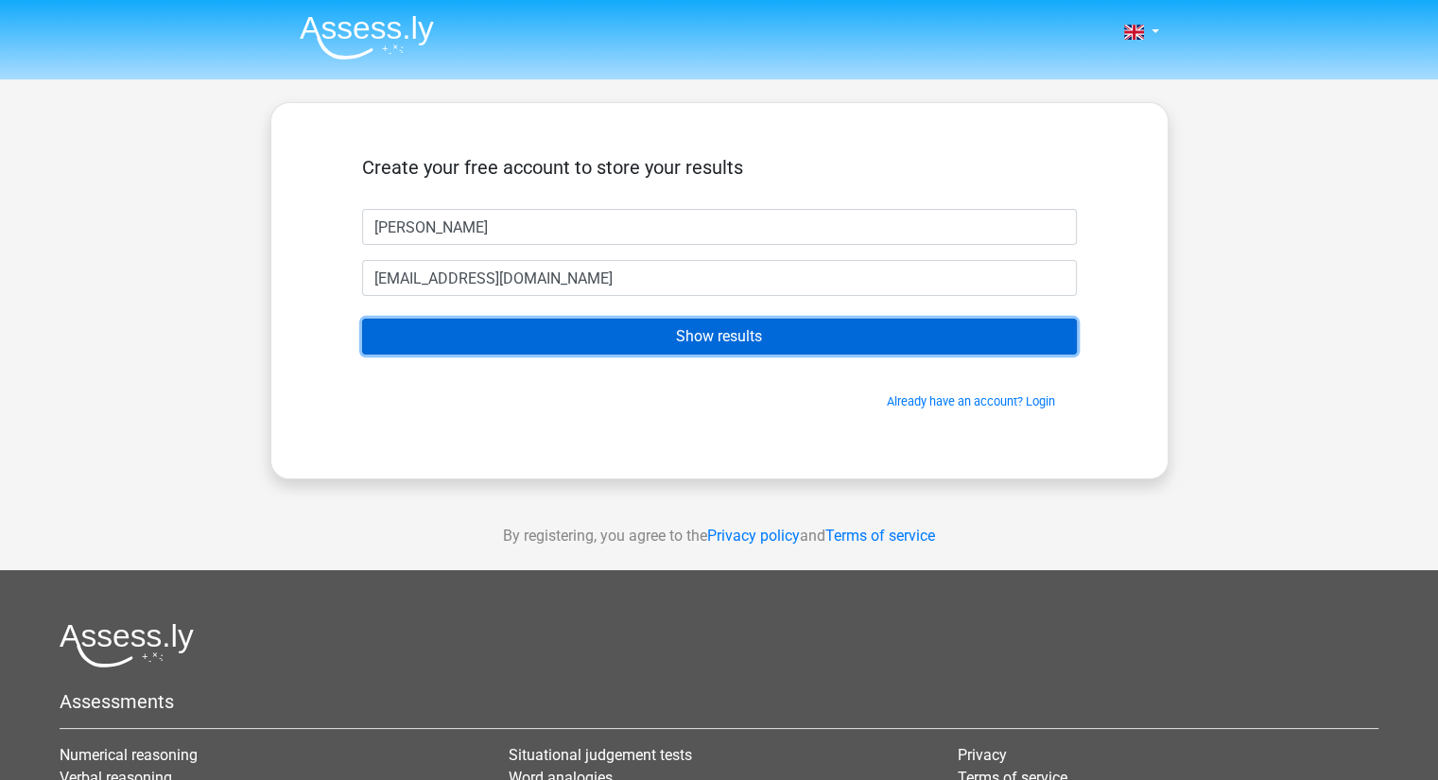
click at [529, 334] on input "Show results" at bounding box center [719, 337] width 715 height 36
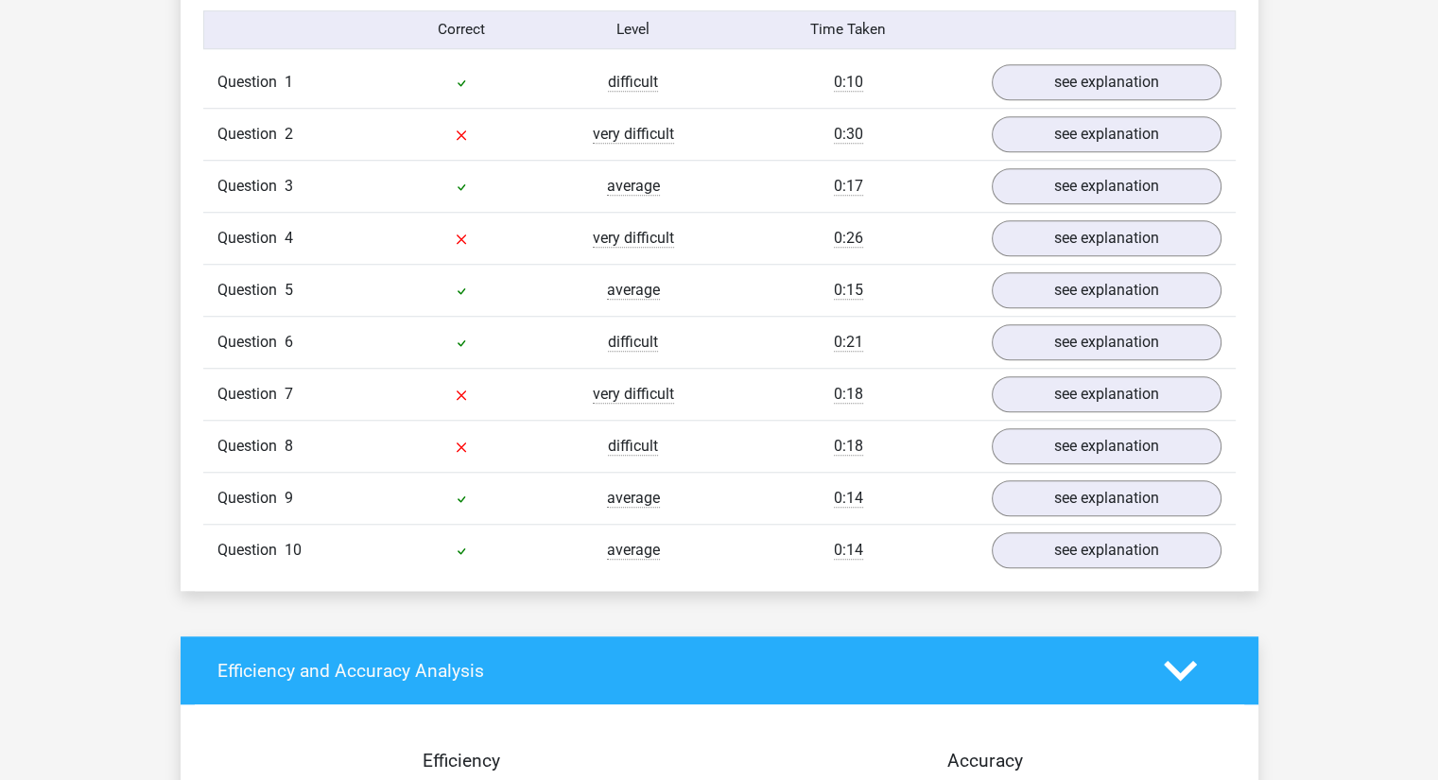
scroll to position [1453, 0]
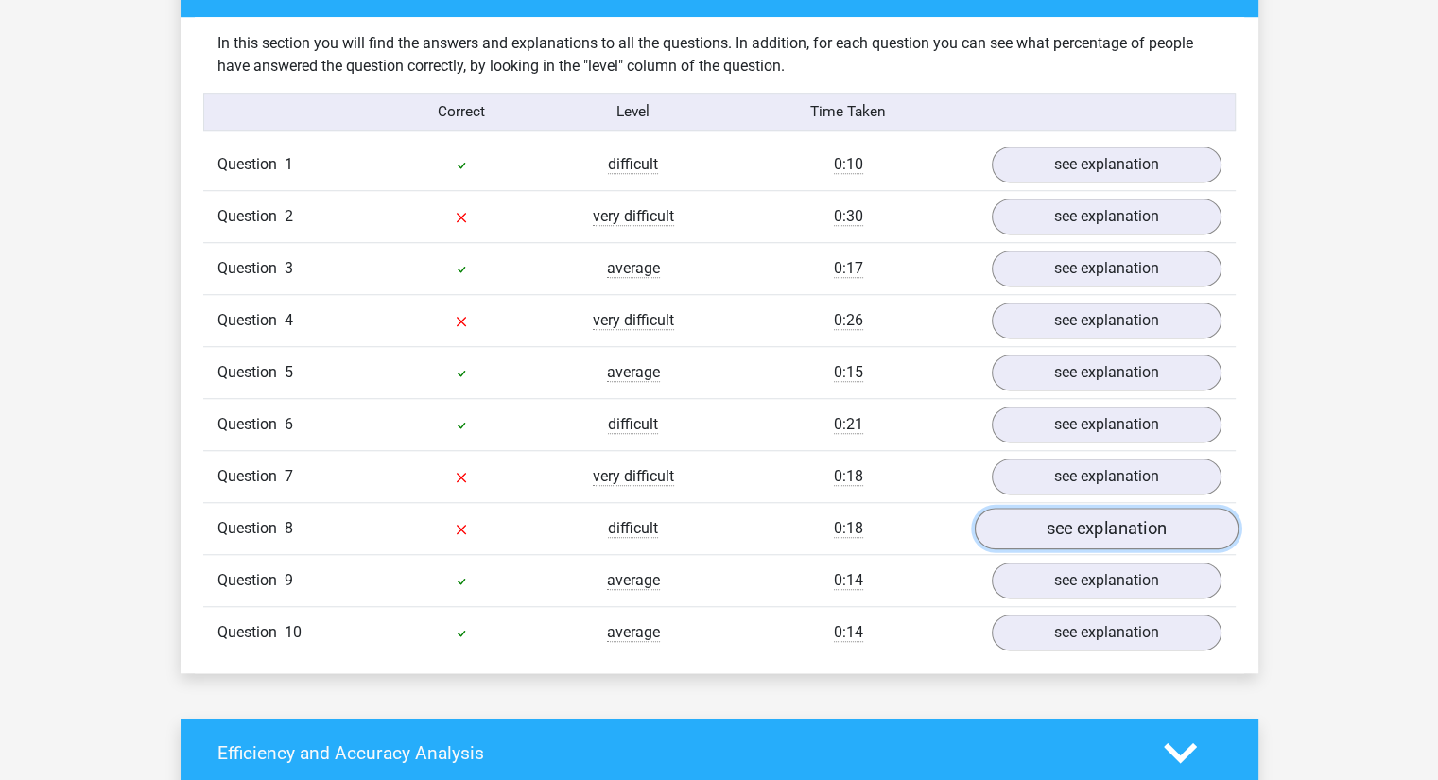
click at [1056, 515] on link "see explanation" at bounding box center [1106, 529] width 264 height 42
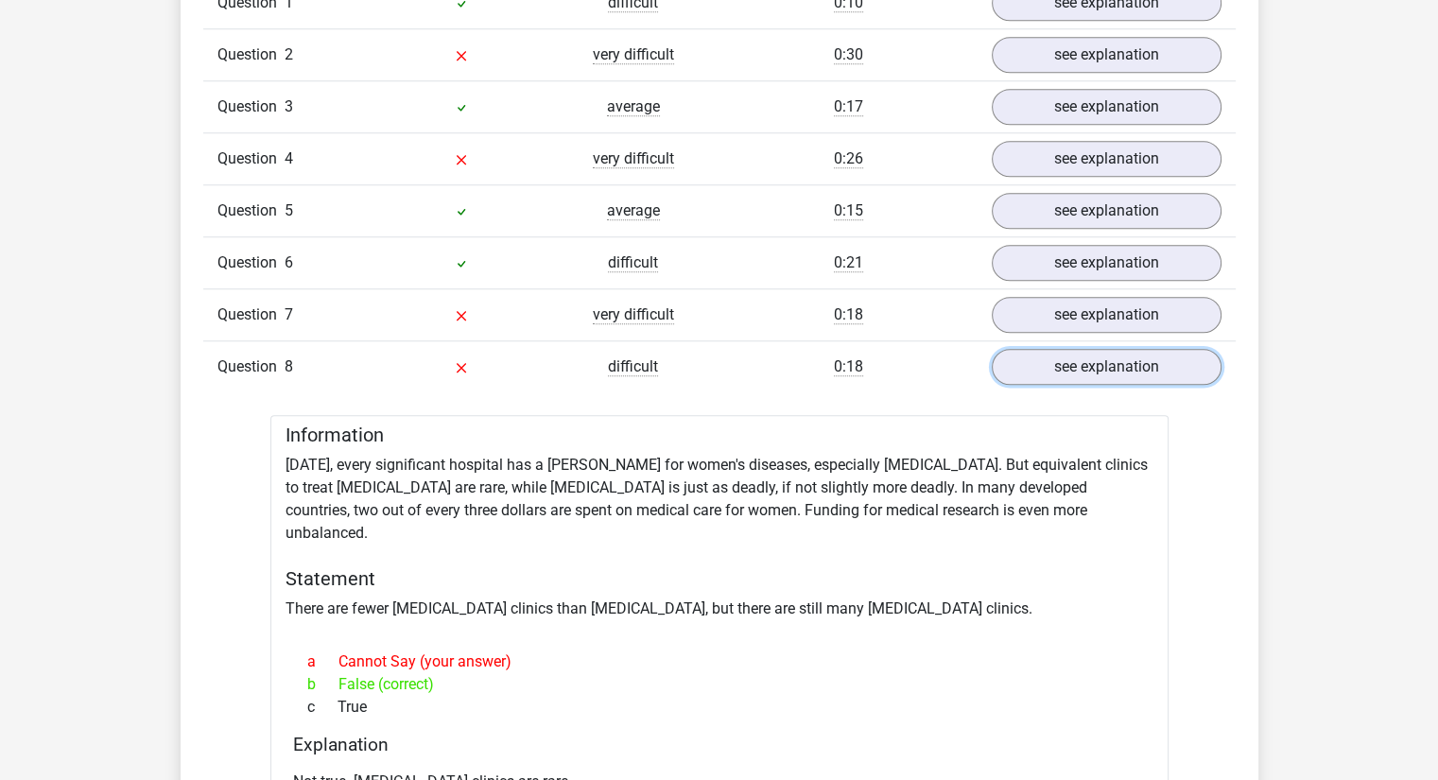
scroll to position [1609, 0]
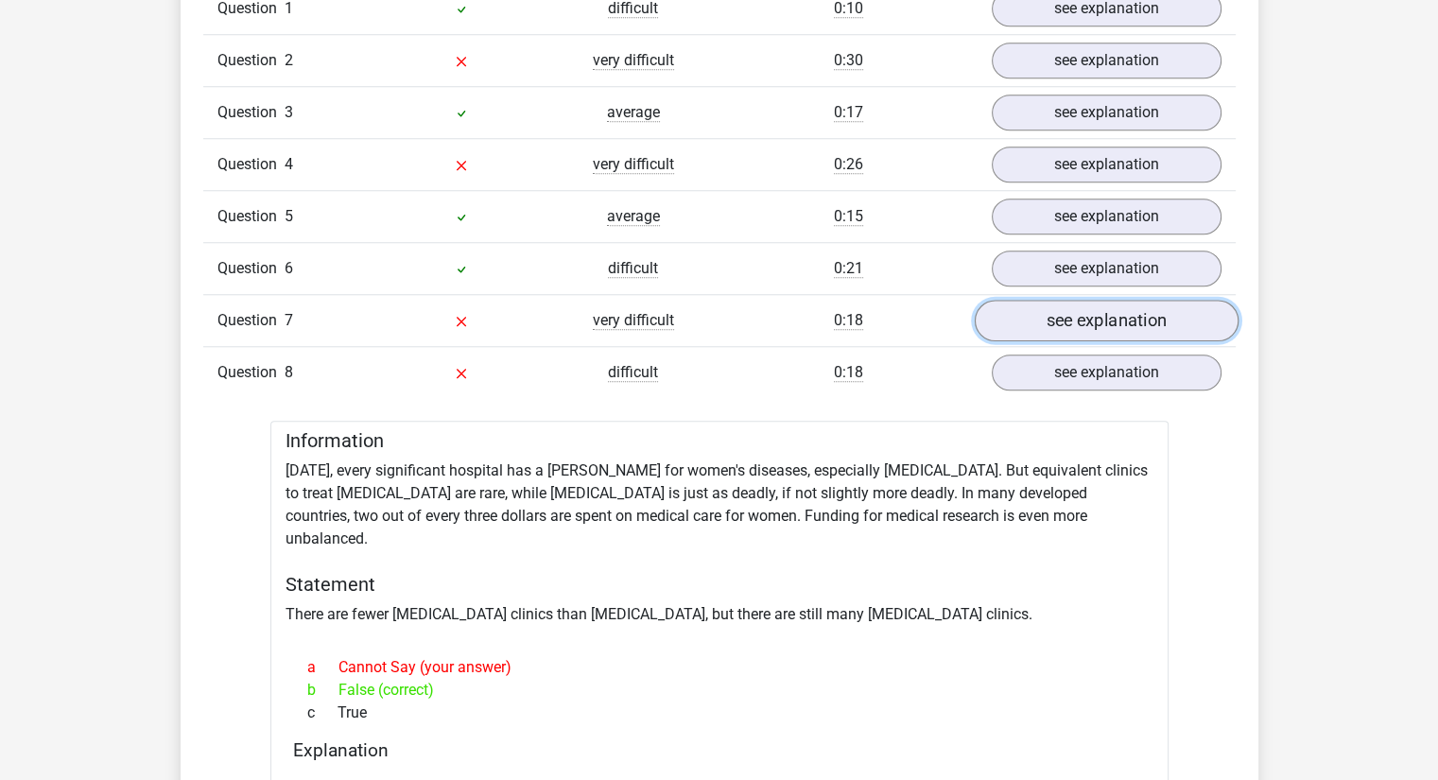
click at [1077, 309] on link "see explanation" at bounding box center [1106, 321] width 264 height 42
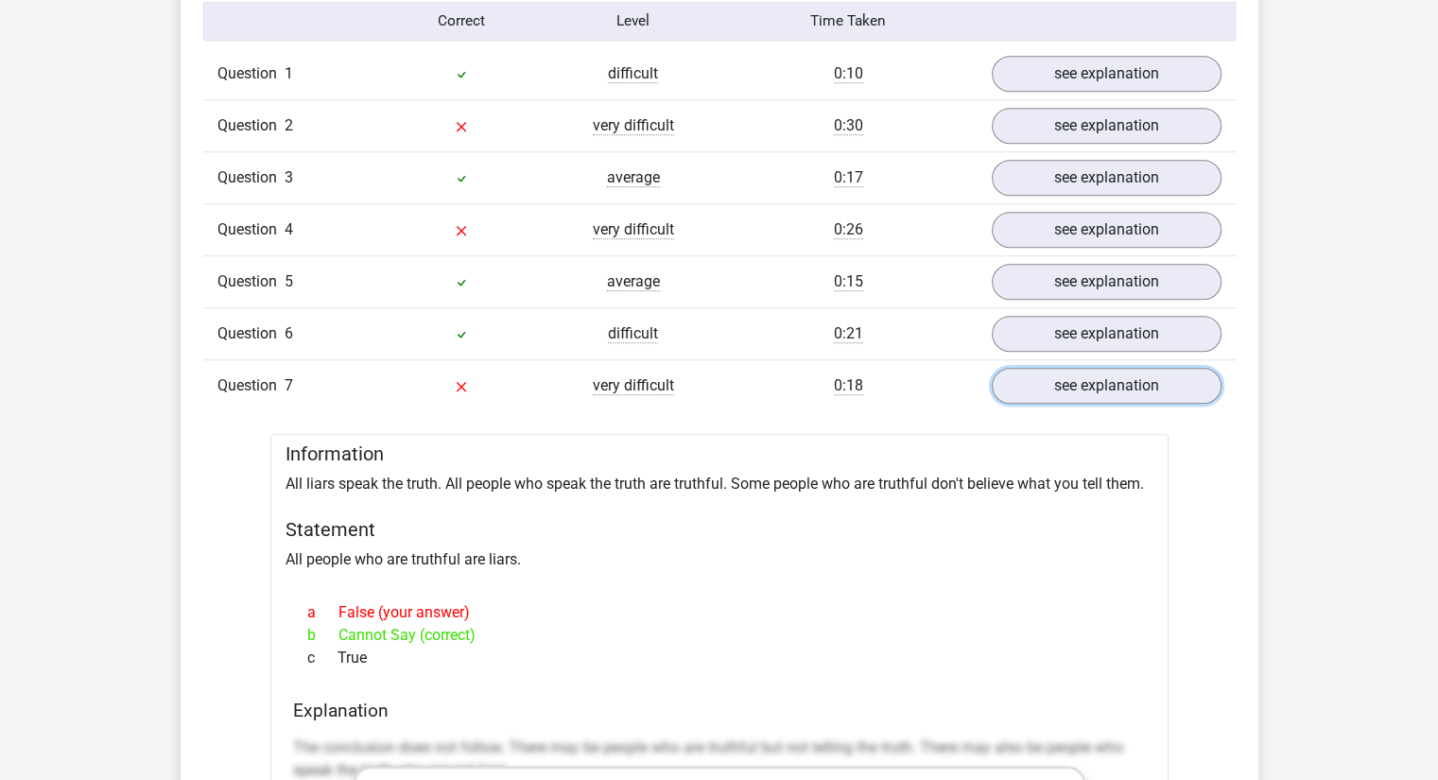
scroll to position [1542, 0]
click at [1031, 215] on link "see explanation" at bounding box center [1106, 231] width 264 height 42
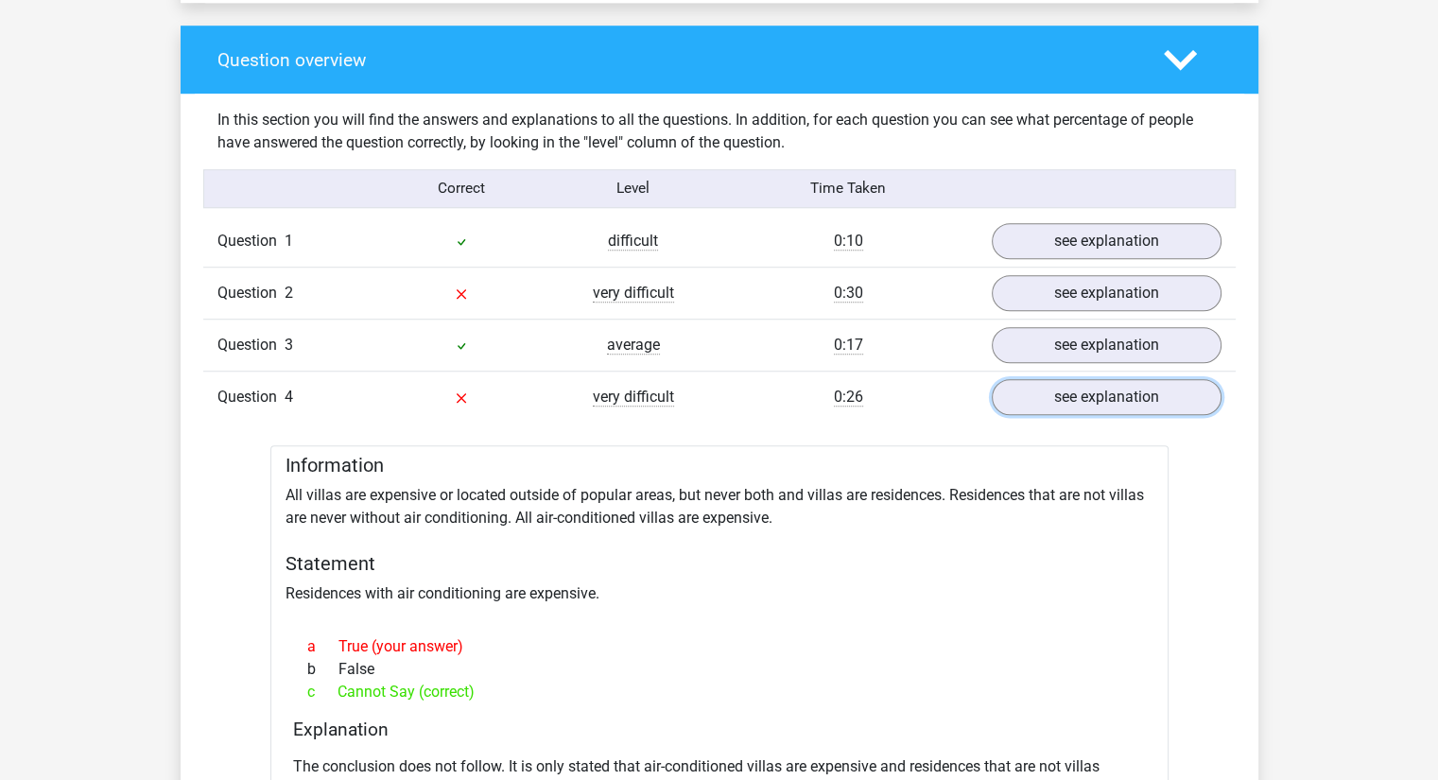
scroll to position [1361, 0]
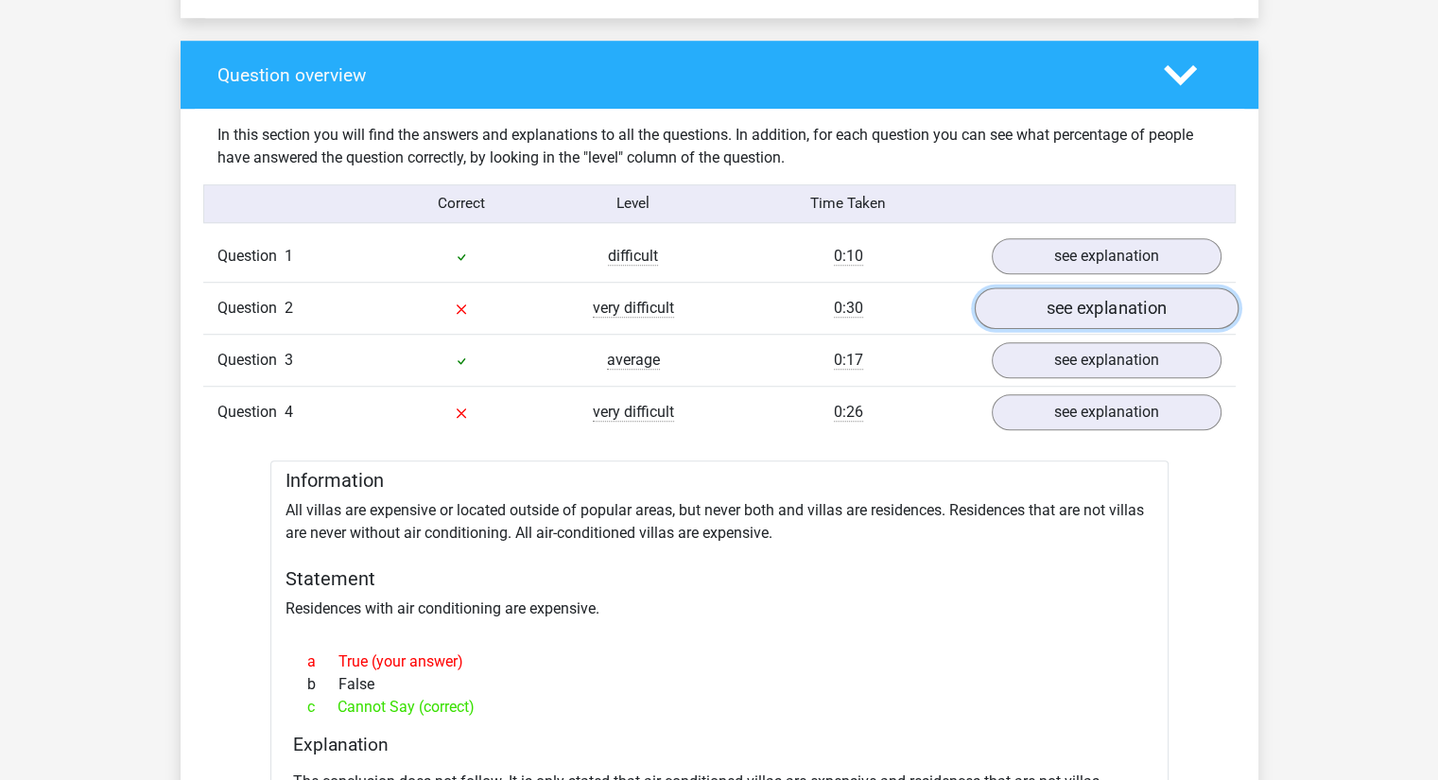
click at [1036, 304] on link "see explanation" at bounding box center [1106, 309] width 264 height 42
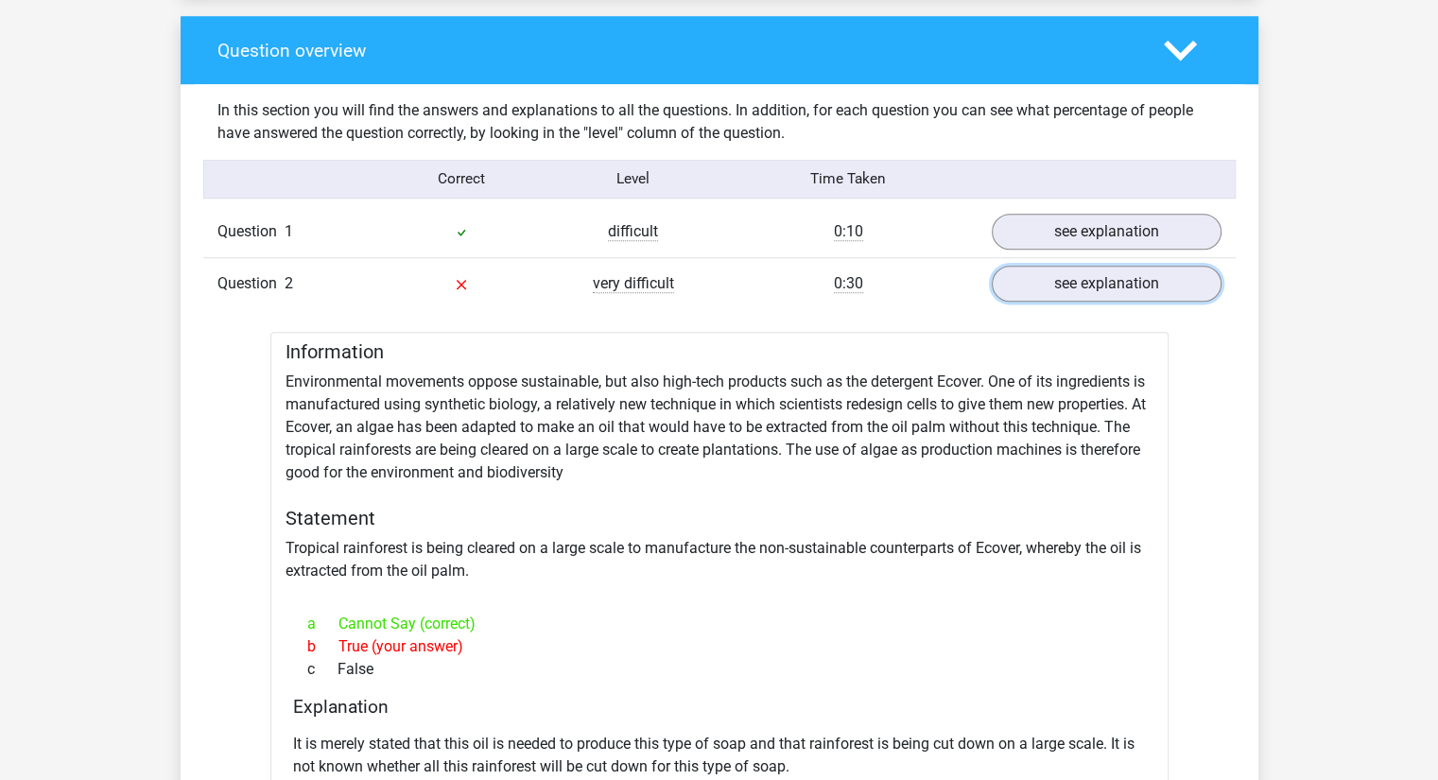
scroll to position [1396, 0]
